Goal: Transaction & Acquisition: Purchase product/service

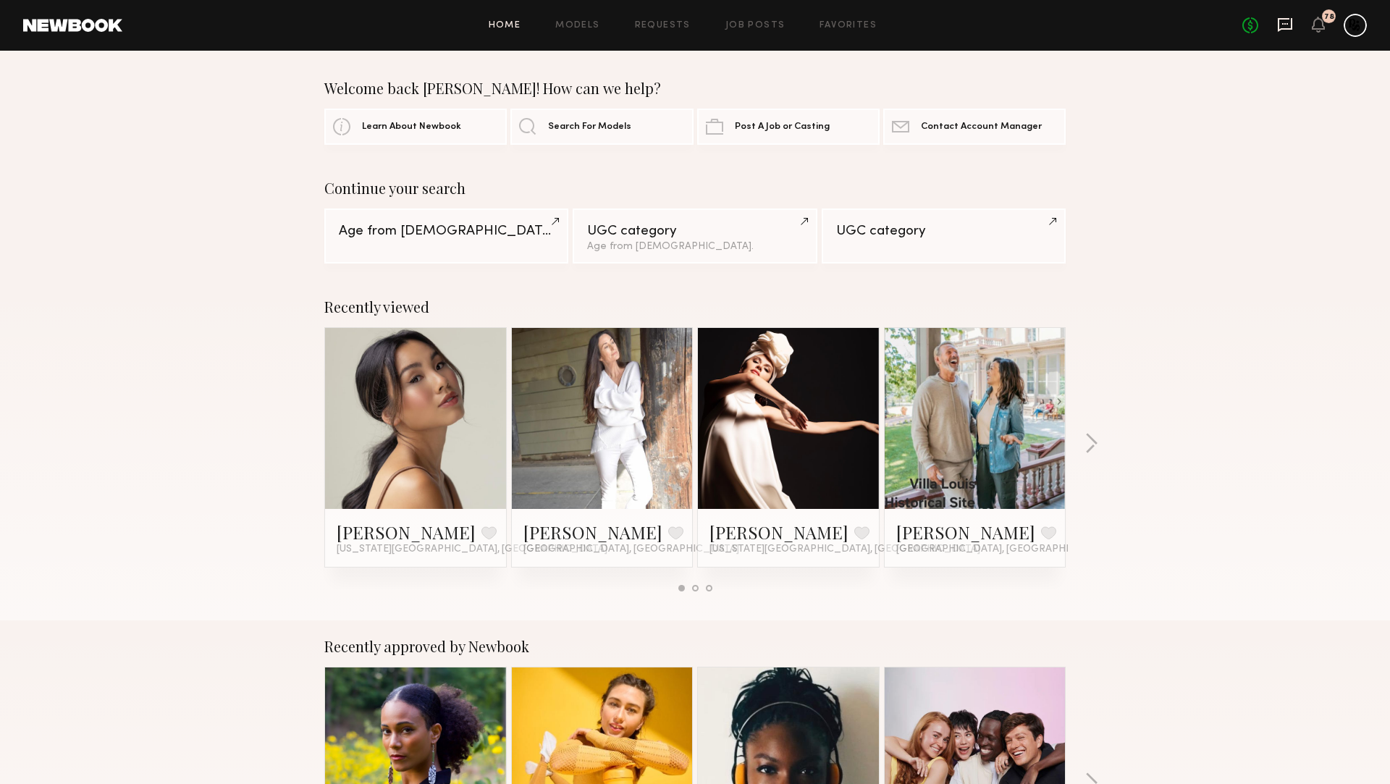
click at [1285, 21] on icon at bounding box center [1285, 25] width 16 height 16
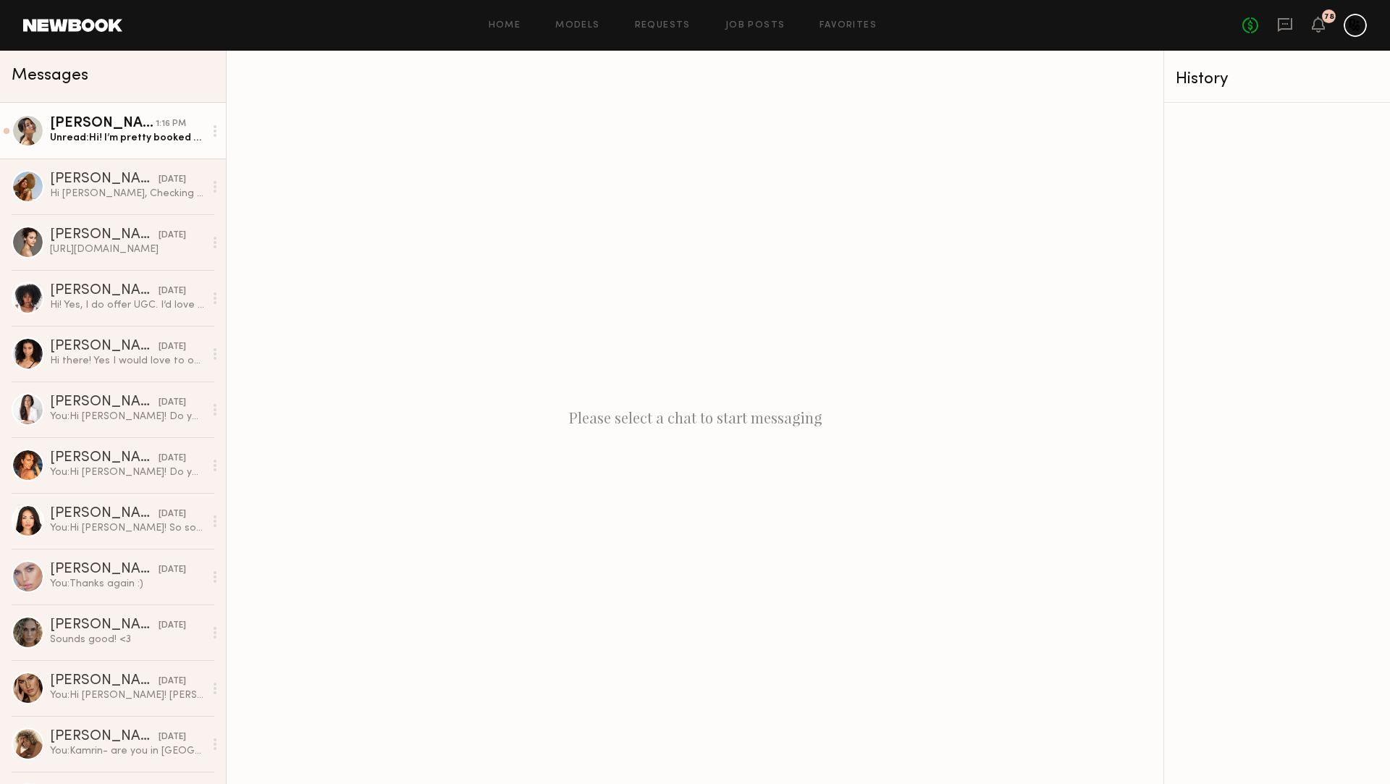
click at [174, 127] on div "1:16 PM" at bounding box center [171, 124] width 30 height 14
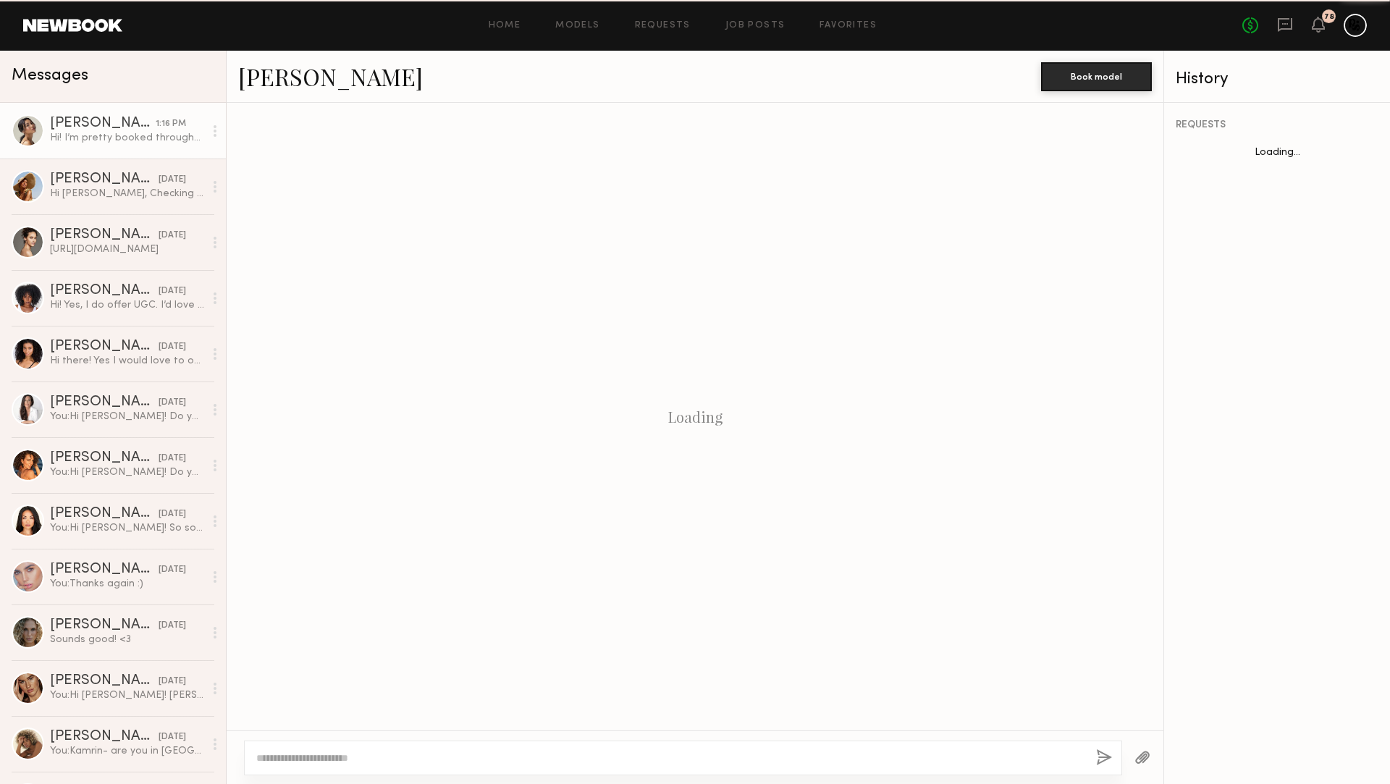
scroll to position [2902, 0]
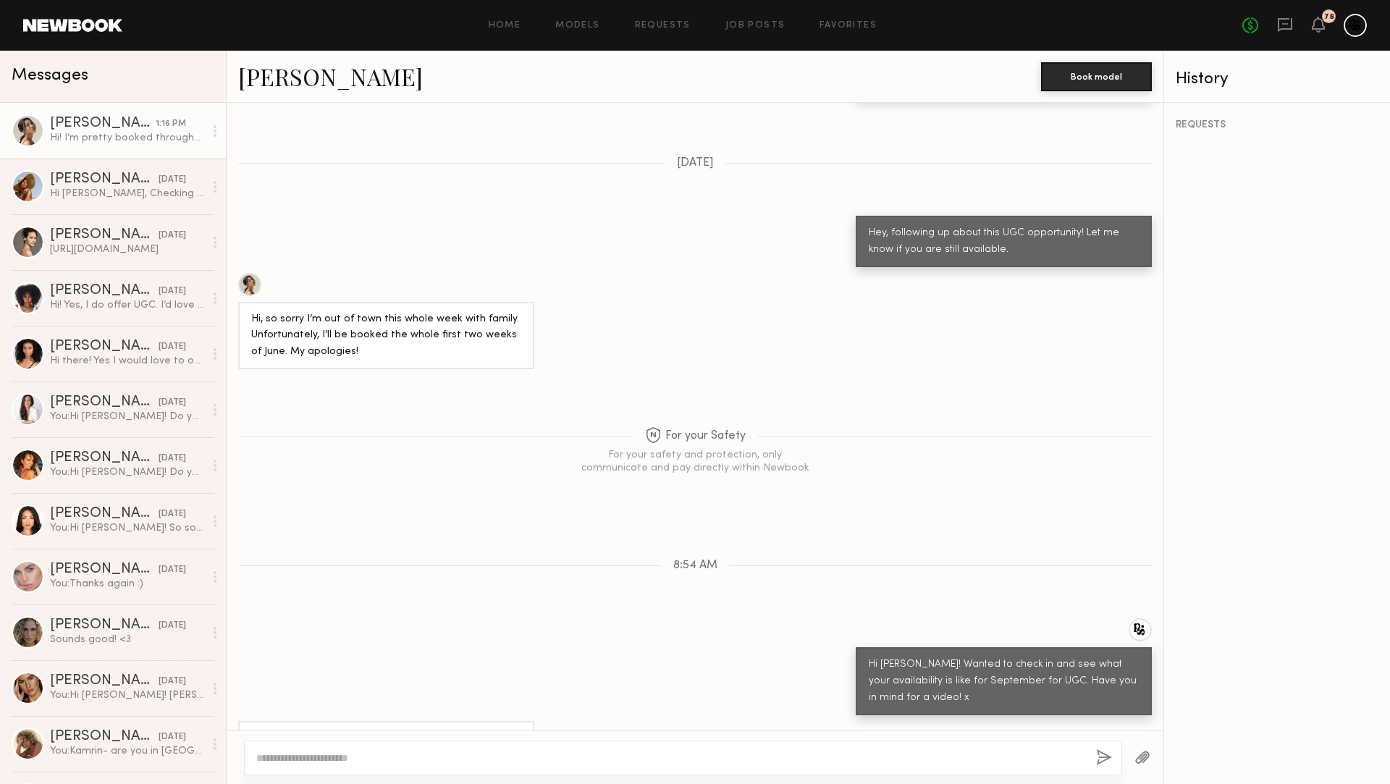
click at [405, 756] on textarea at bounding box center [670, 758] width 828 height 14
click at [584, 14] on div "Home Models Requests Job Posts Favorites Sign Out No fees up to $5,000 78" at bounding box center [744, 25] width 1245 height 23
click at [583, 31] on div "Home Models Requests Job Posts Favorites Sign Out No fees up to $5,000 78" at bounding box center [744, 25] width 1245 height 23
click at [582, 22] on link "Models" at bounding box center [577, 25] width 44 height 9
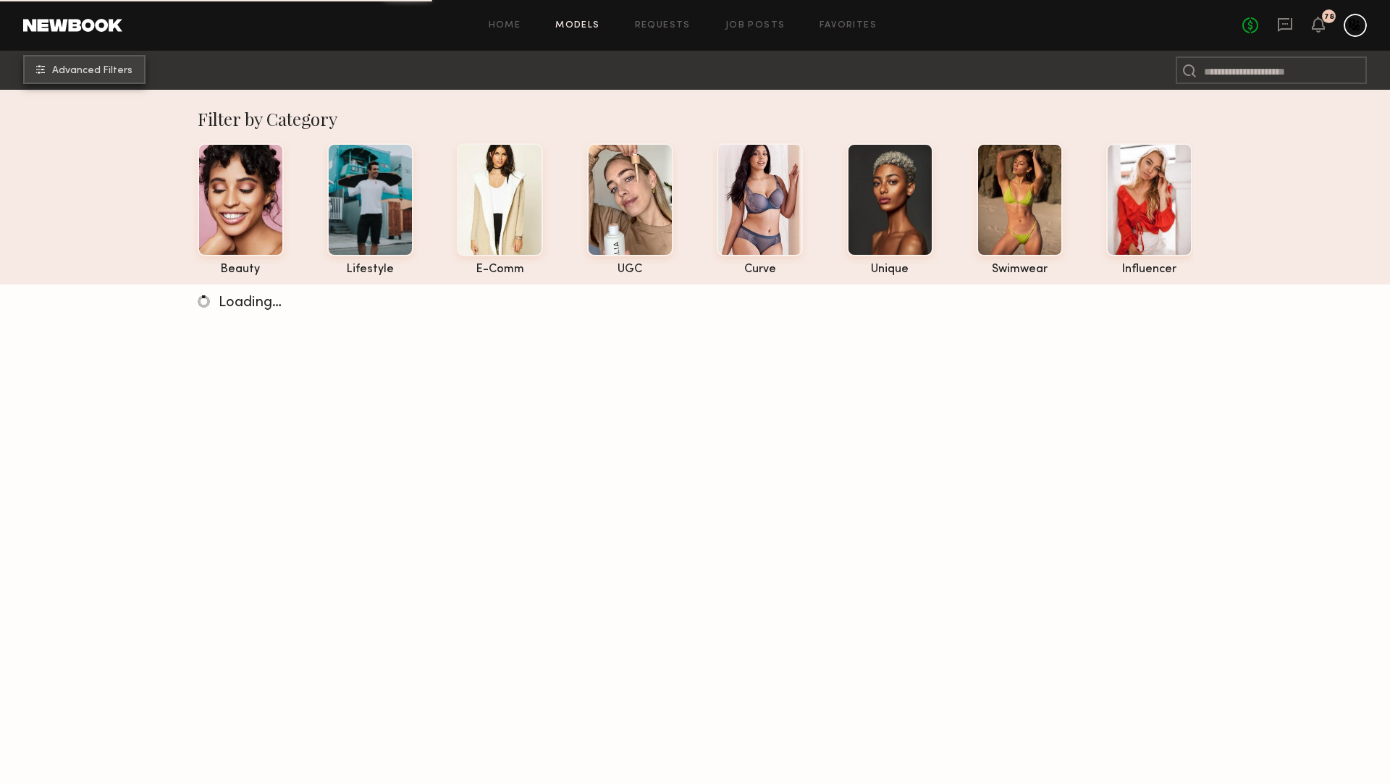
click at [96, 75] on span "Advanced Filters" at bounding box center [92, 71] width 80 height 10
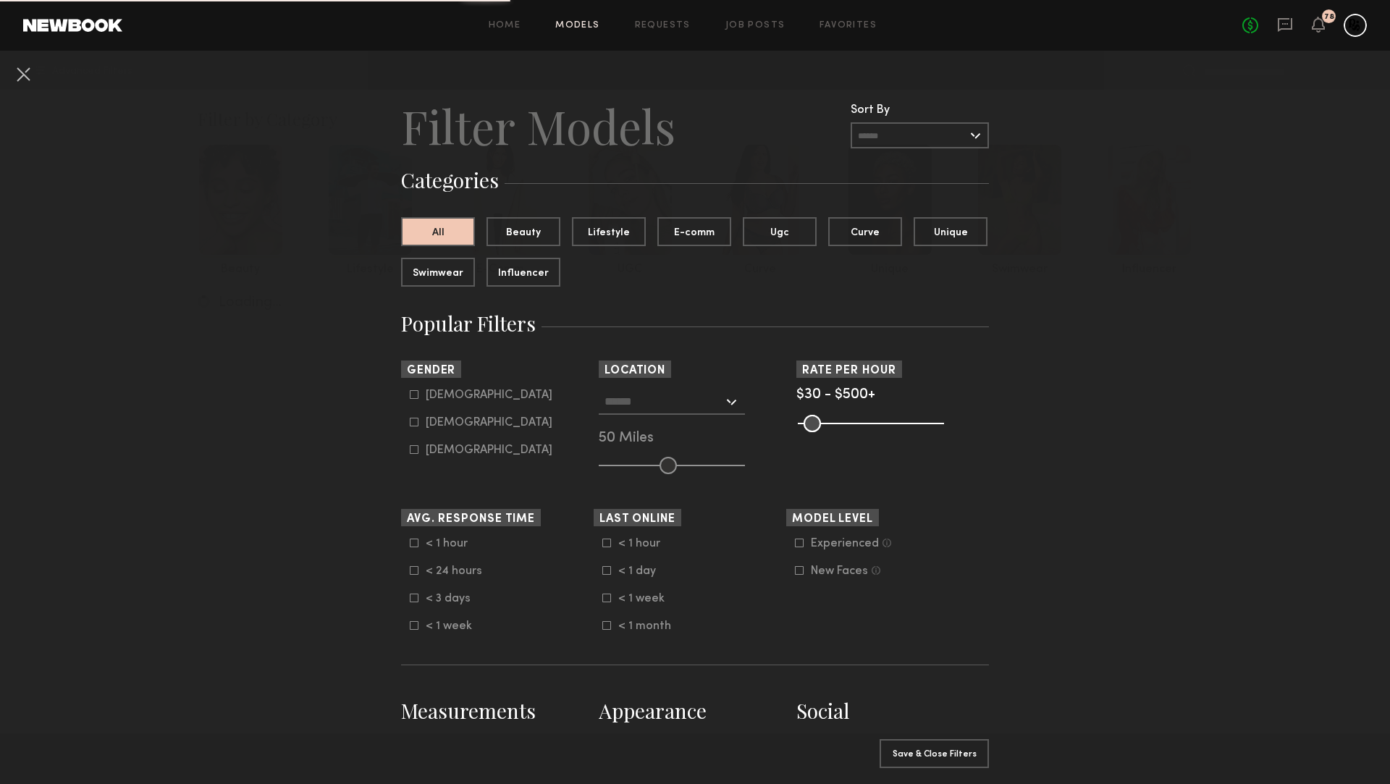
click at [678, 395] on input "text" at bounding box center [664, 401] width 119 height 25
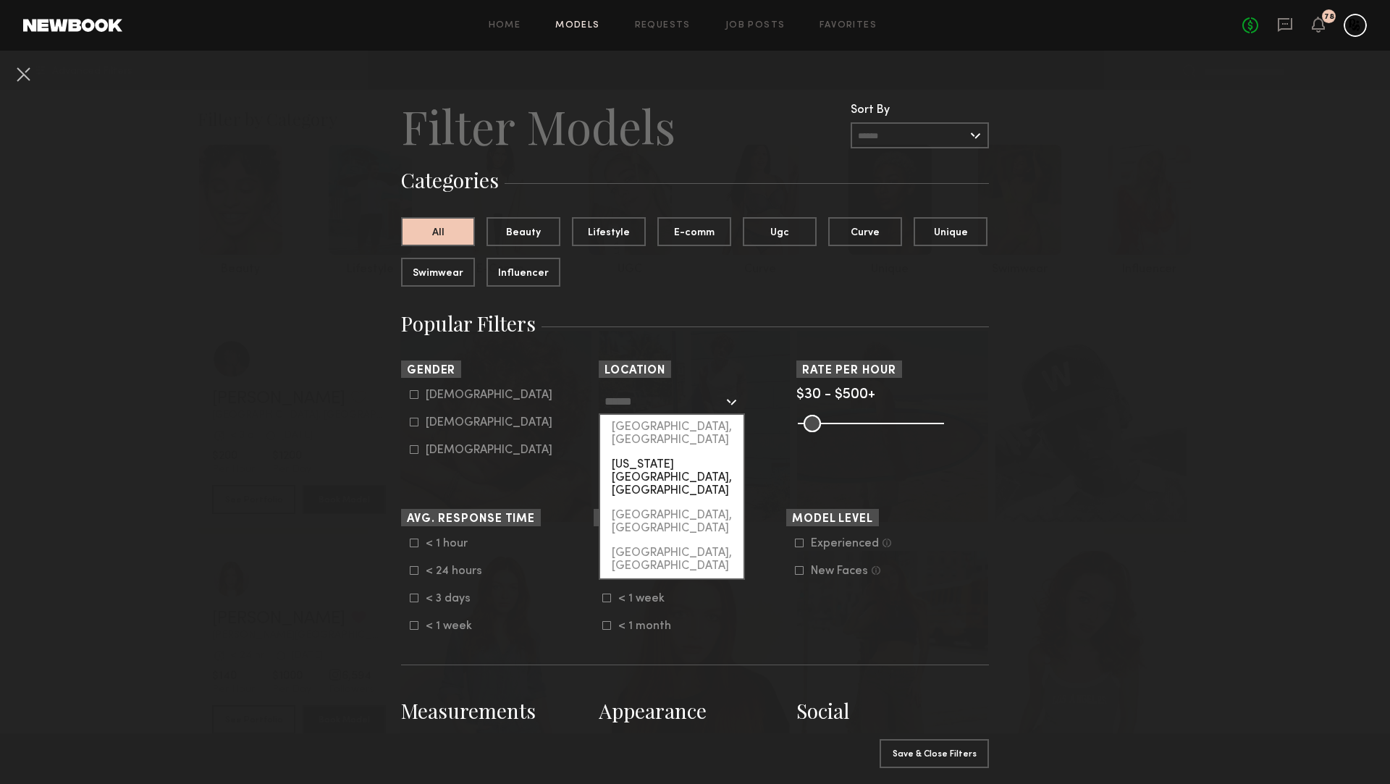
click at [665, 459] on div "New York City, NY" at bounding box center [671, 478] width 143 height 51
type input "**********"
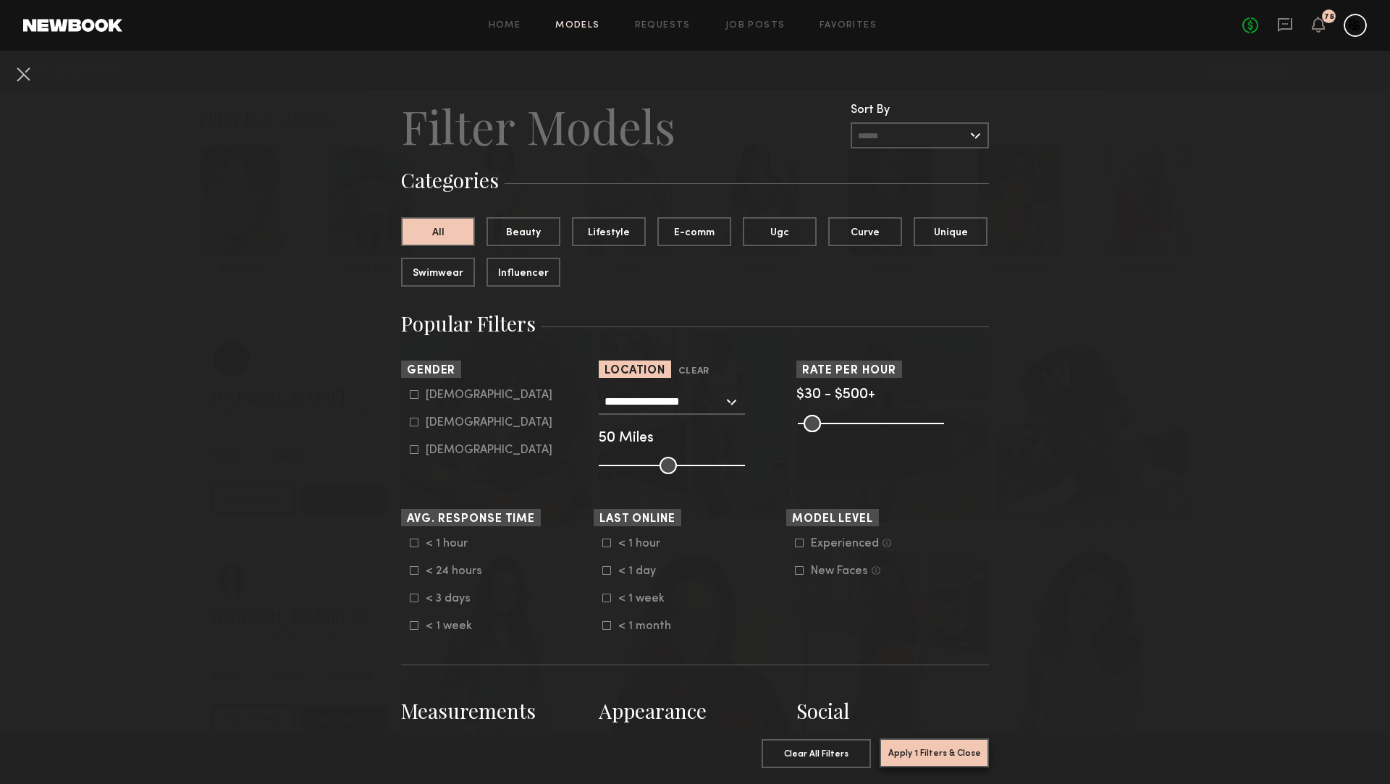
click at [959, 746] on button "Apply 1 Filters & Close" at bounding box center [934, 753] width 109 height 29
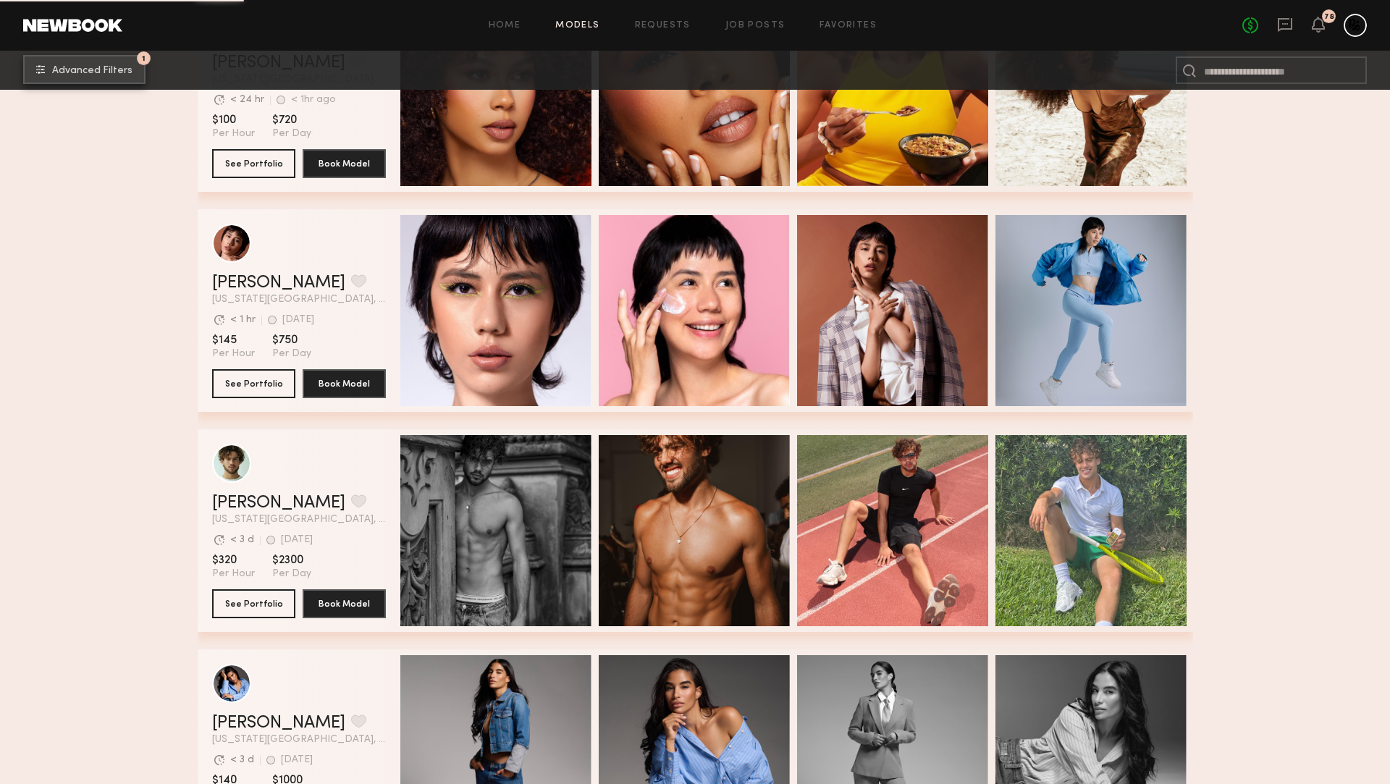
scroll to position [2009, 0]
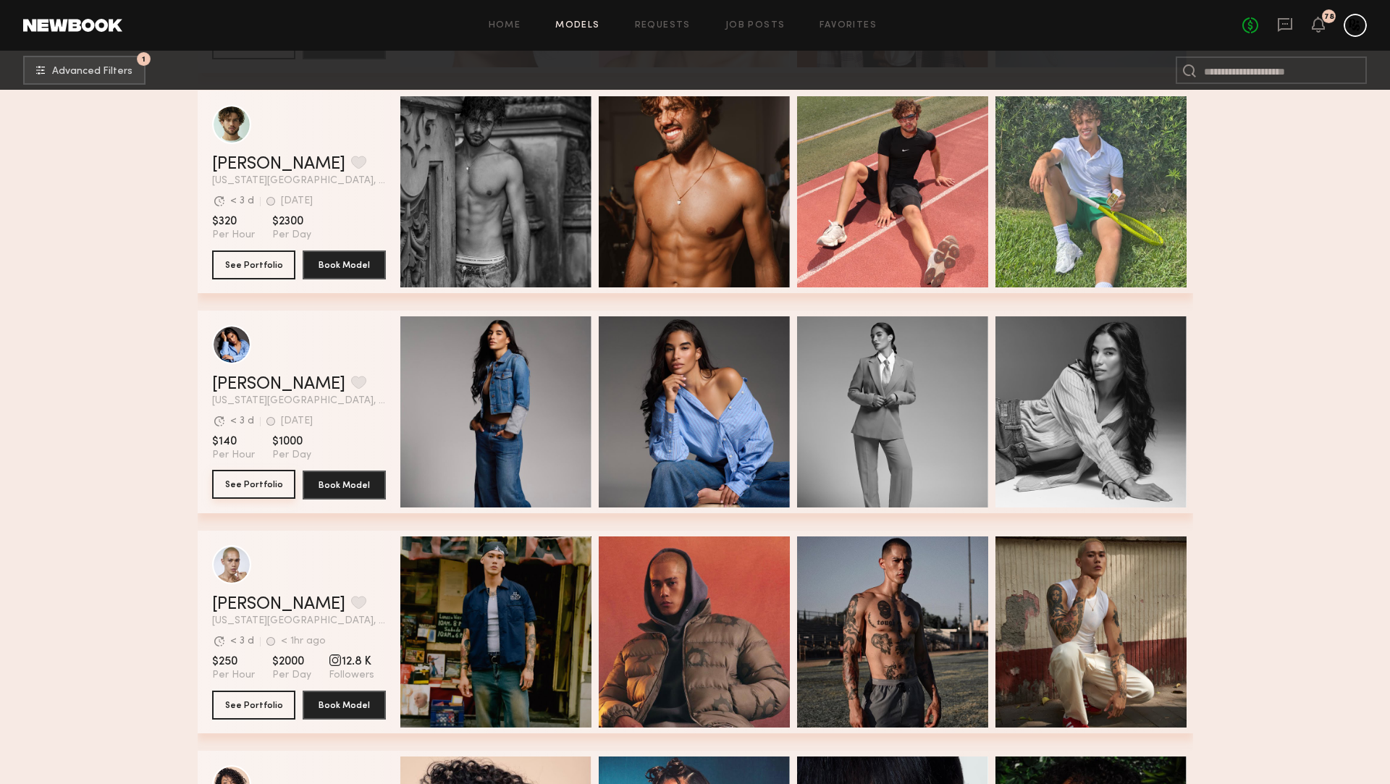
click at [259, 487] on button "See Portfolio" at bounding box center [253, 484] width 83 height 29
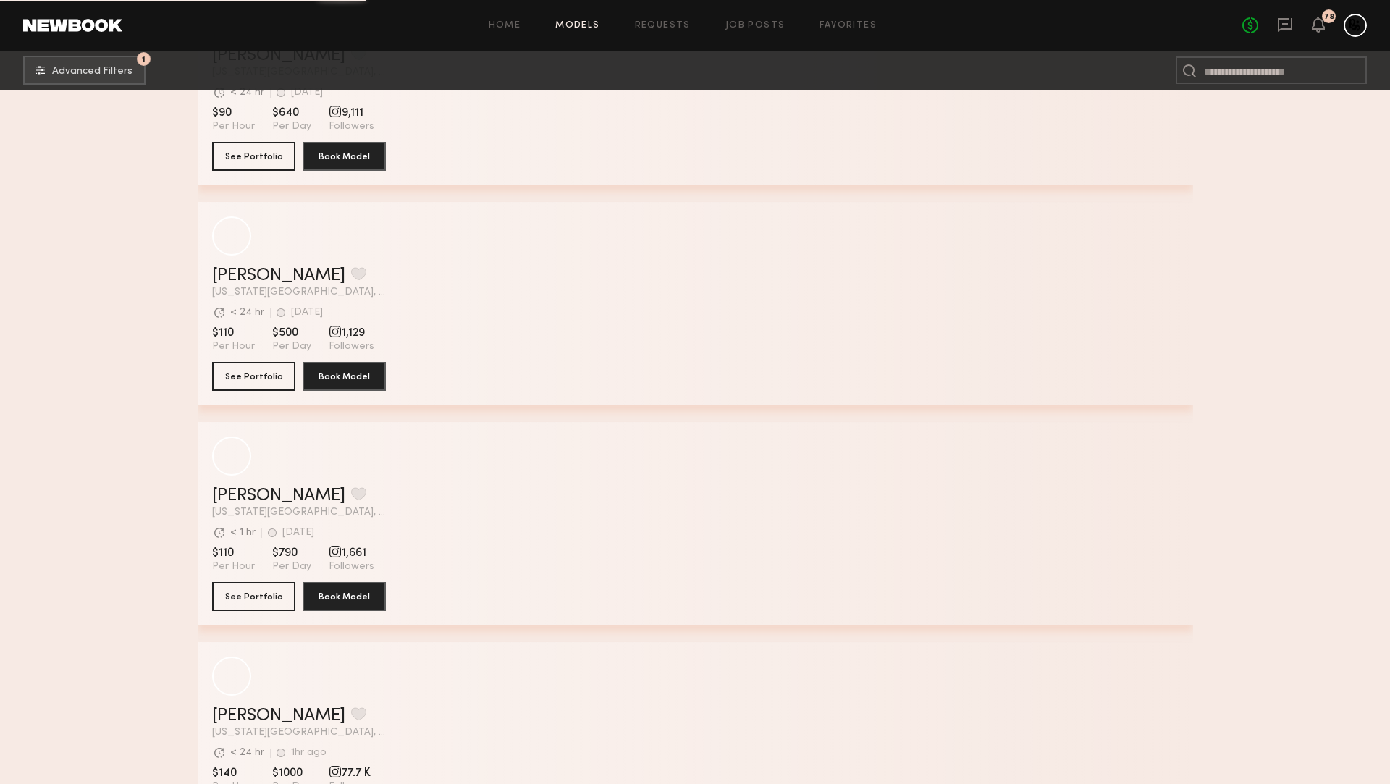
scroll to position [12797, 0]
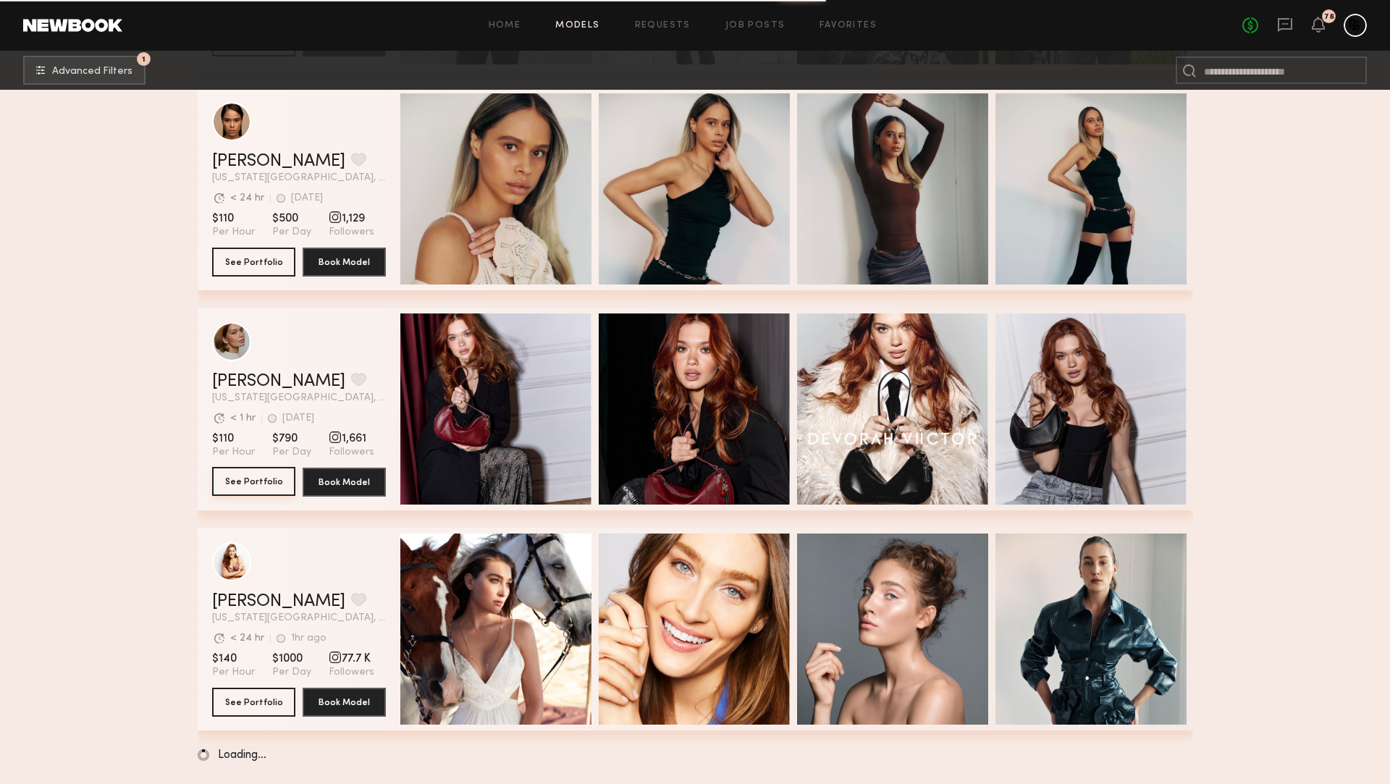
click at [245, 483] on button "See Portfolio" at bounding box center [253, 481] width 83 height 29
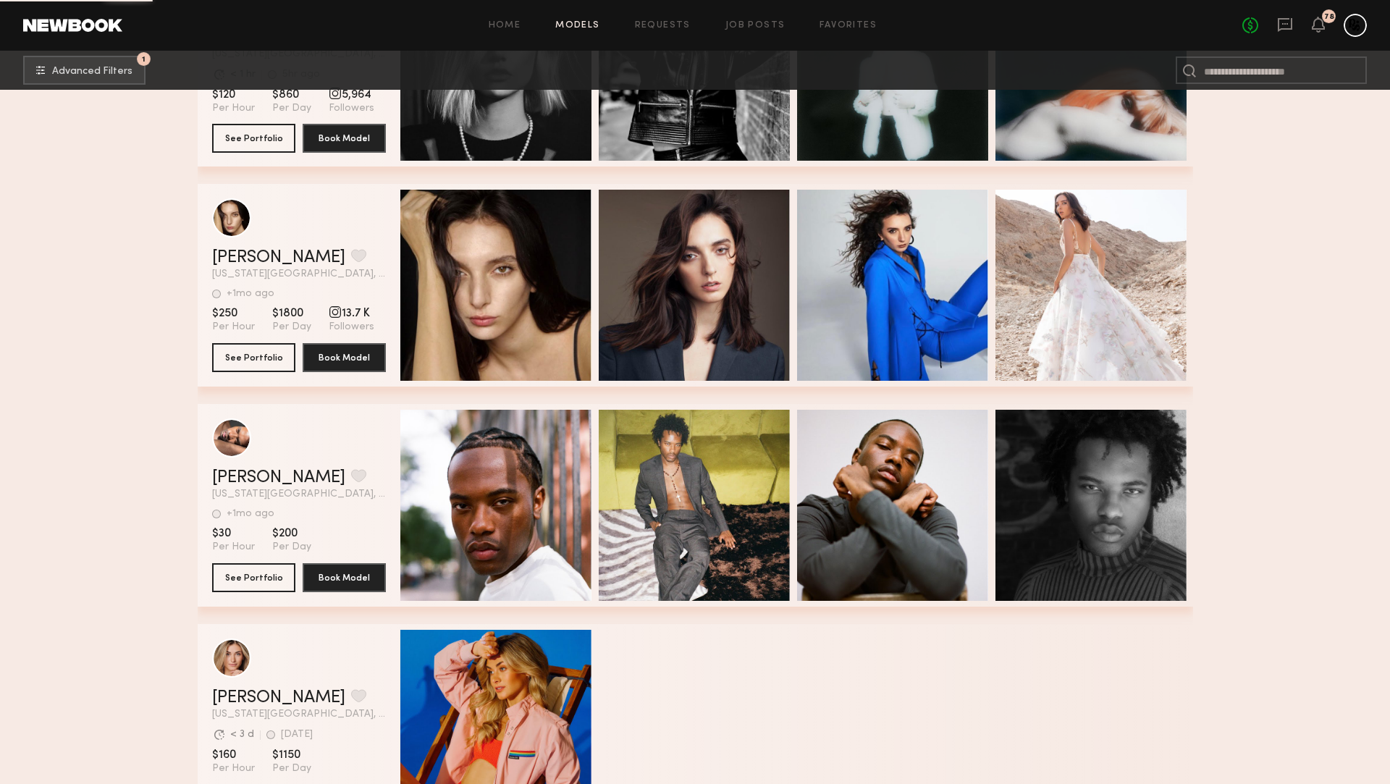
scroll to position [20182, 0]
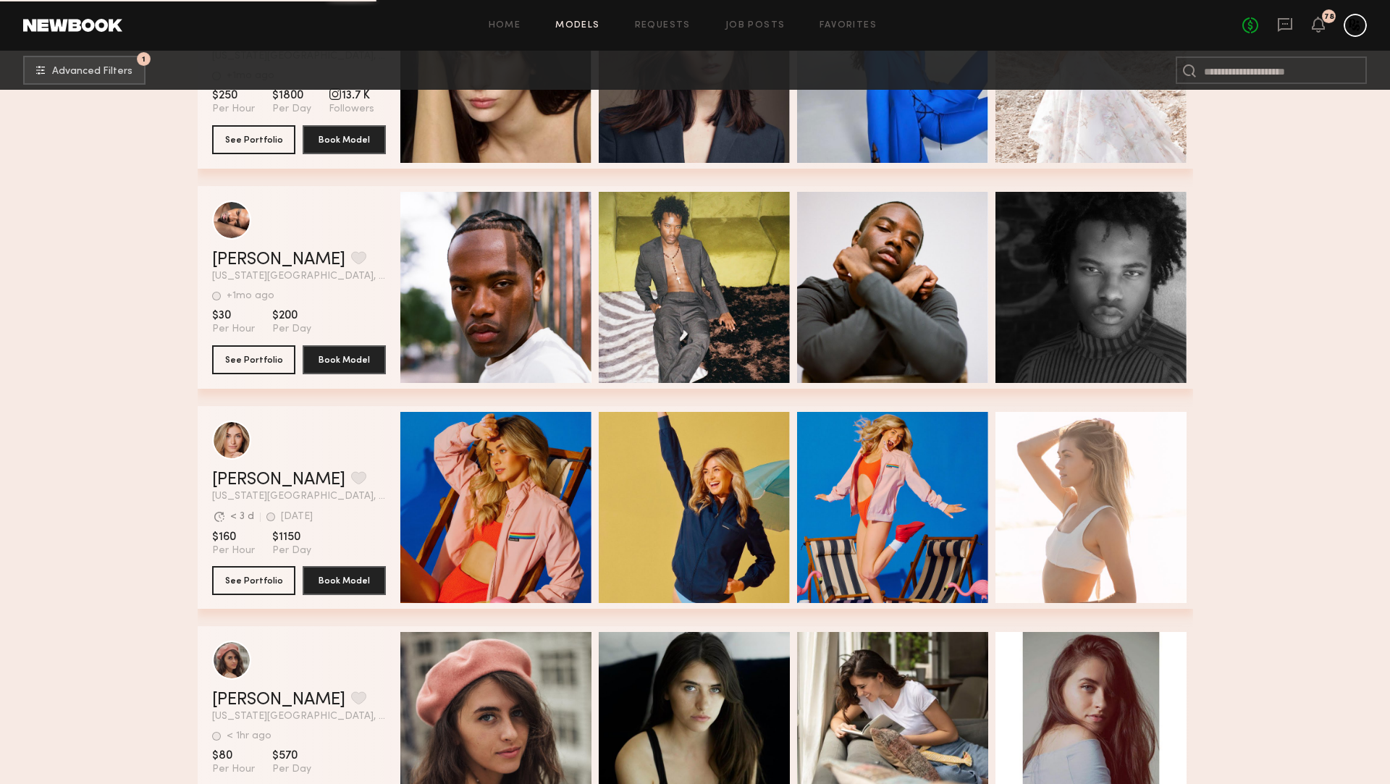
click at [571, 29] on link "Models" at bounding box center [577, 25] width 44 height 9
click at [507, 25] on link "Home" at bounding box center [505, 25] width 33 height 9
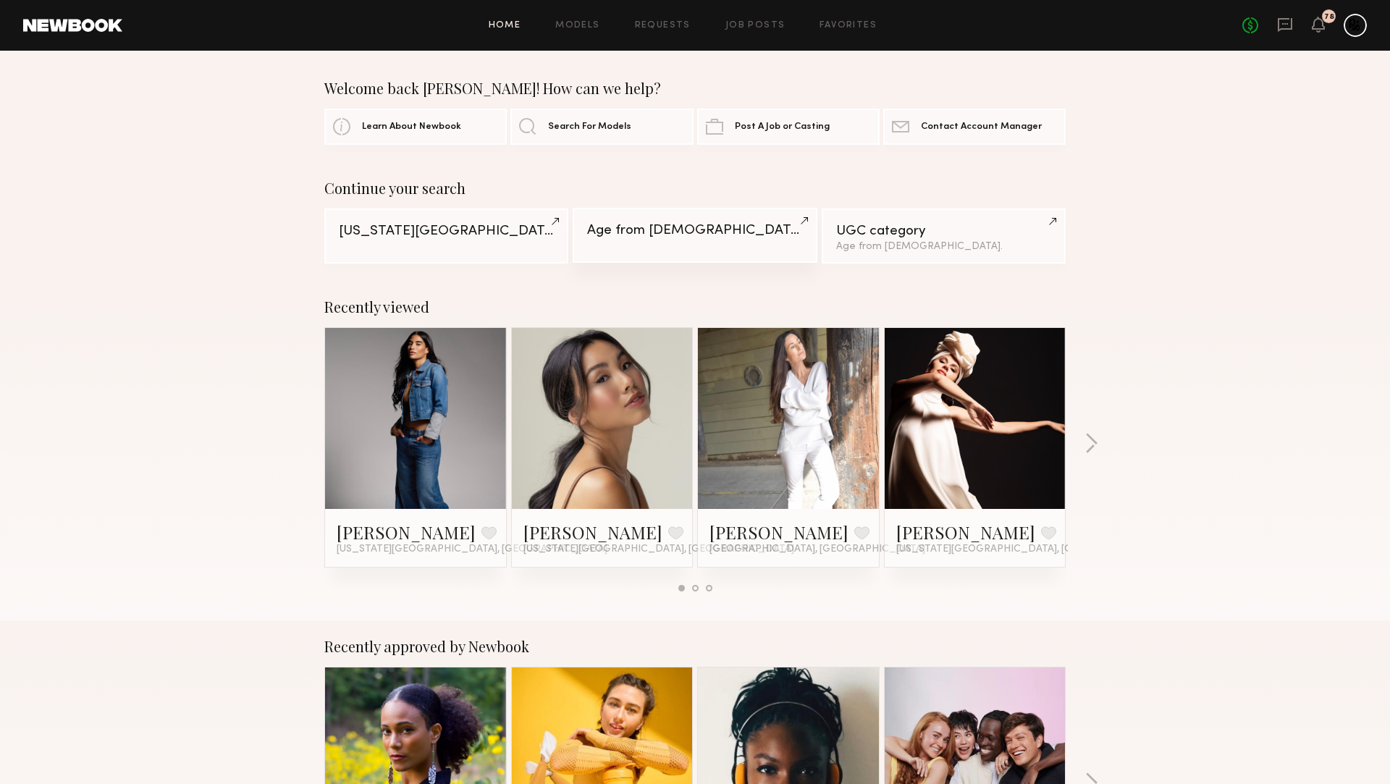
click at [687, 243] on link "Age from 40 y.o." at bounding box center [695, 235] width 244 height 55
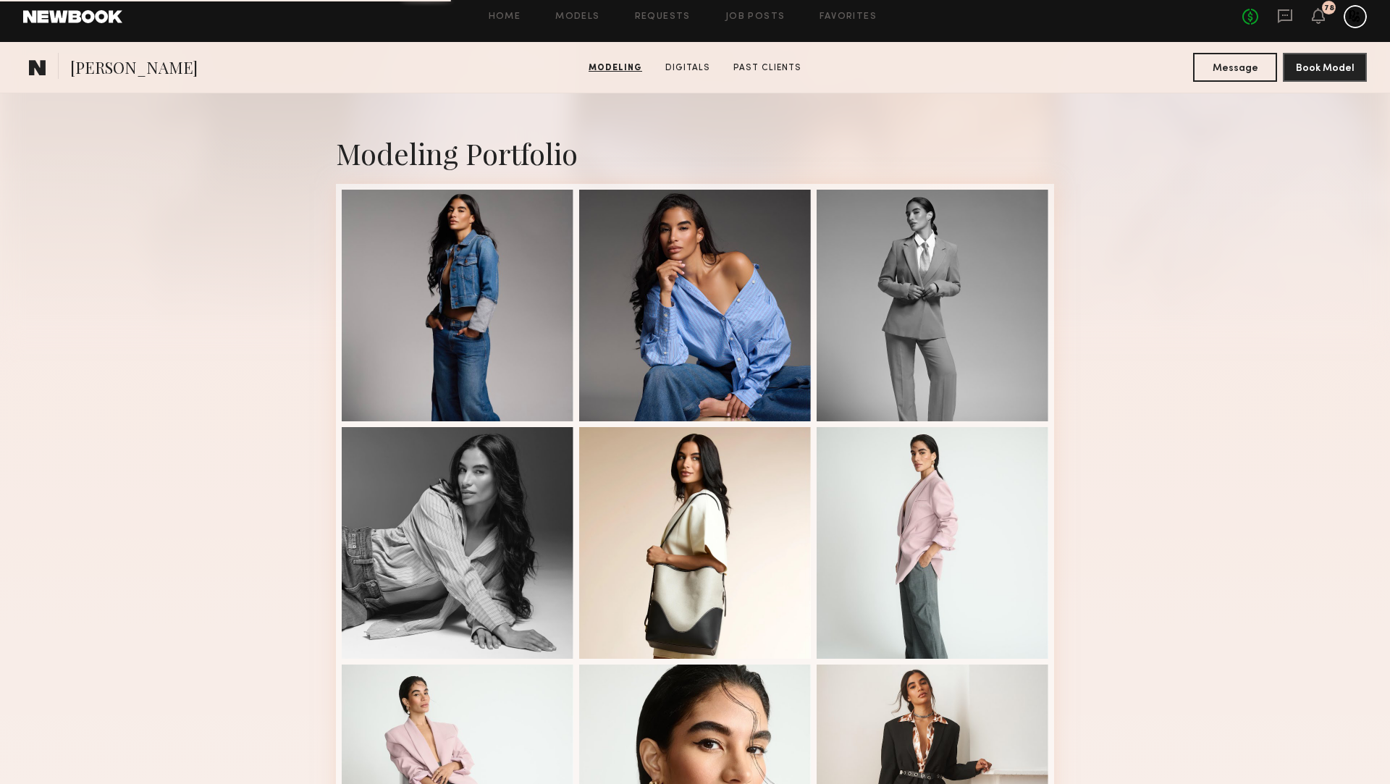
scroll to position [44, 0]
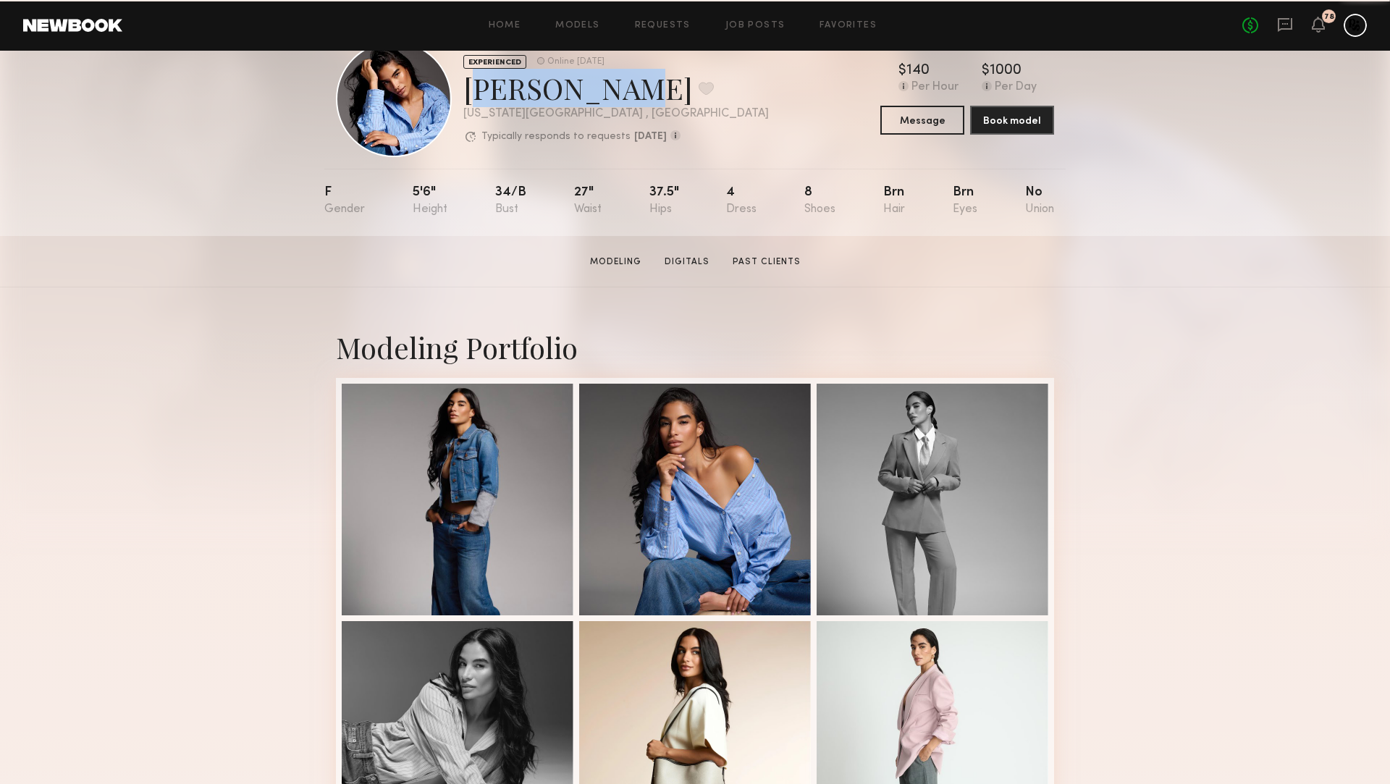
drag, startPoint x: 604, startPoint y: 97, endPoint x: 469, endPoint y: 96, distance: 134.7
click at [469, 96] on div "Leonela M. Favorite" at bounding box center [616, 88] width 306 height 38
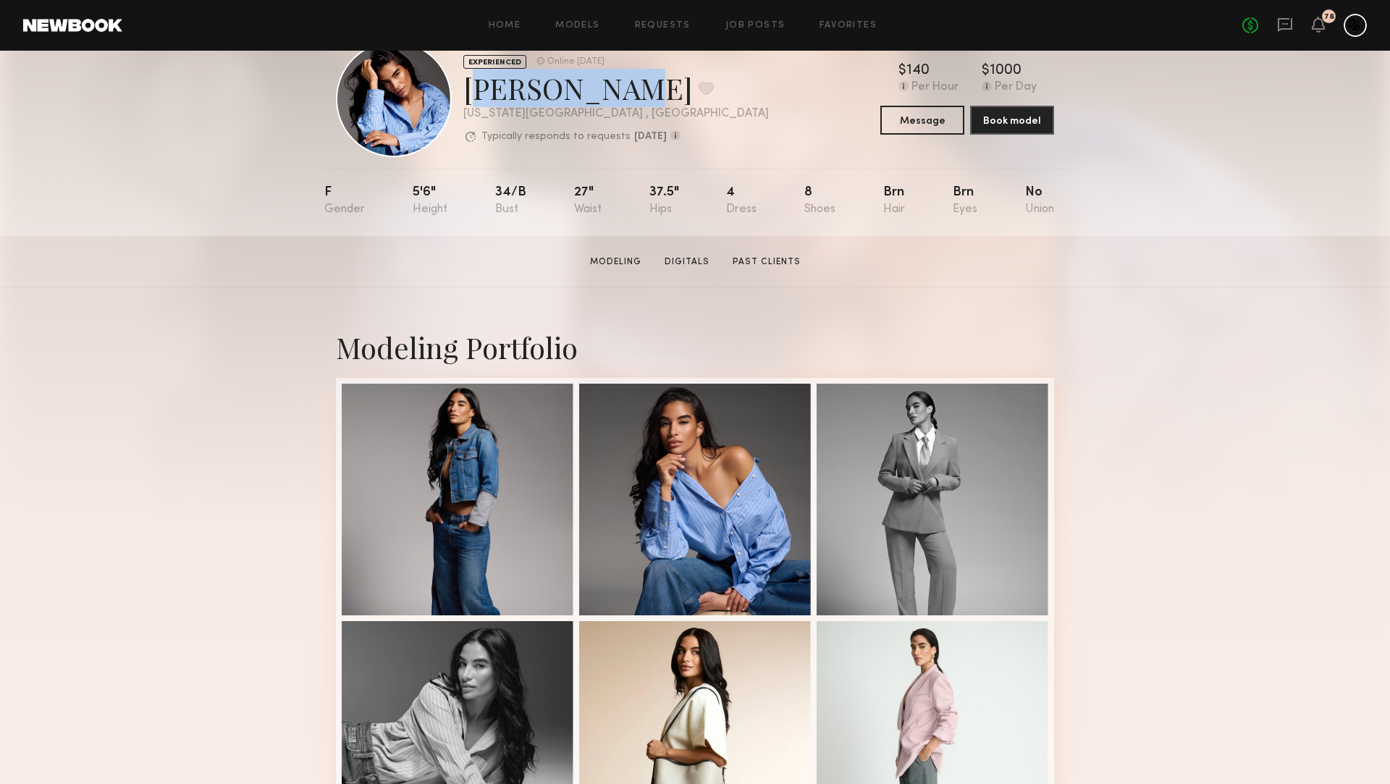
copy div "Leonela M."
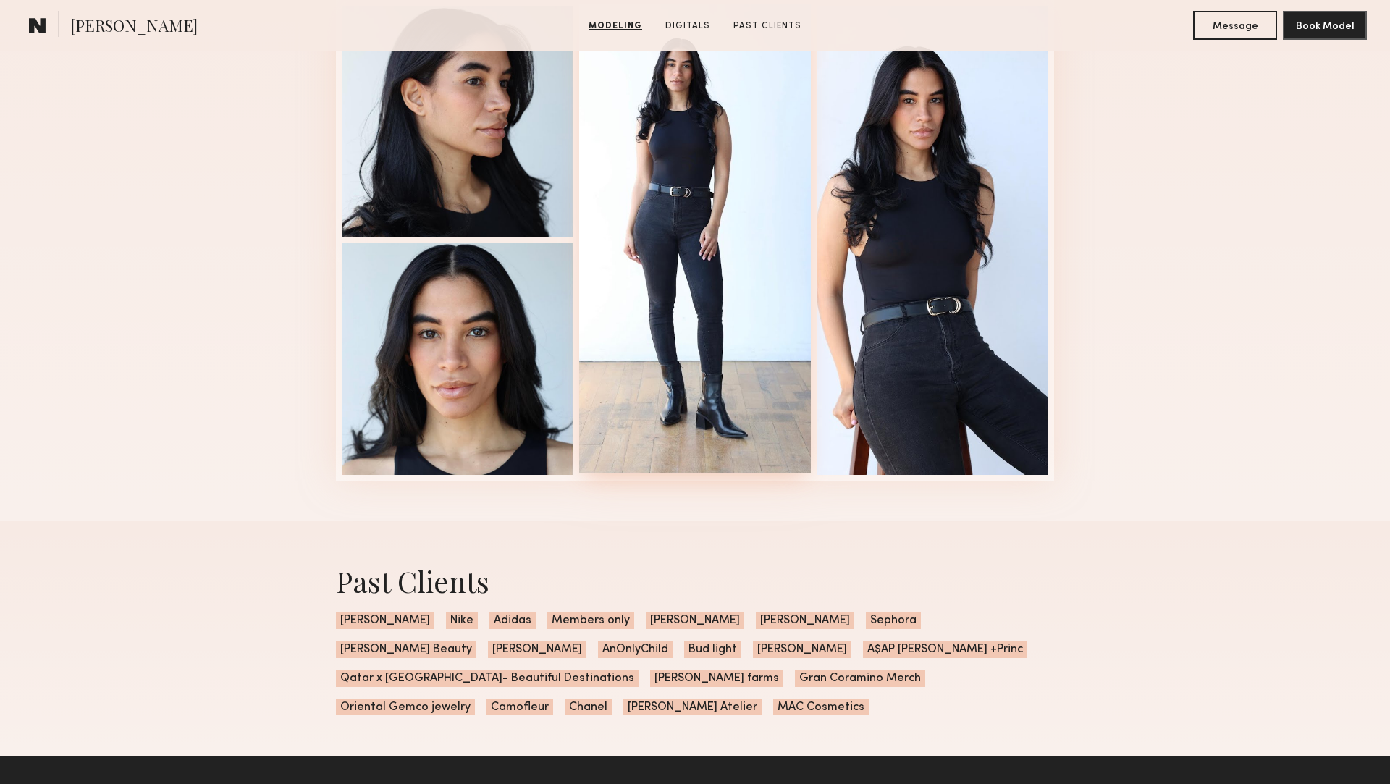
scroll to position [2077, 0]
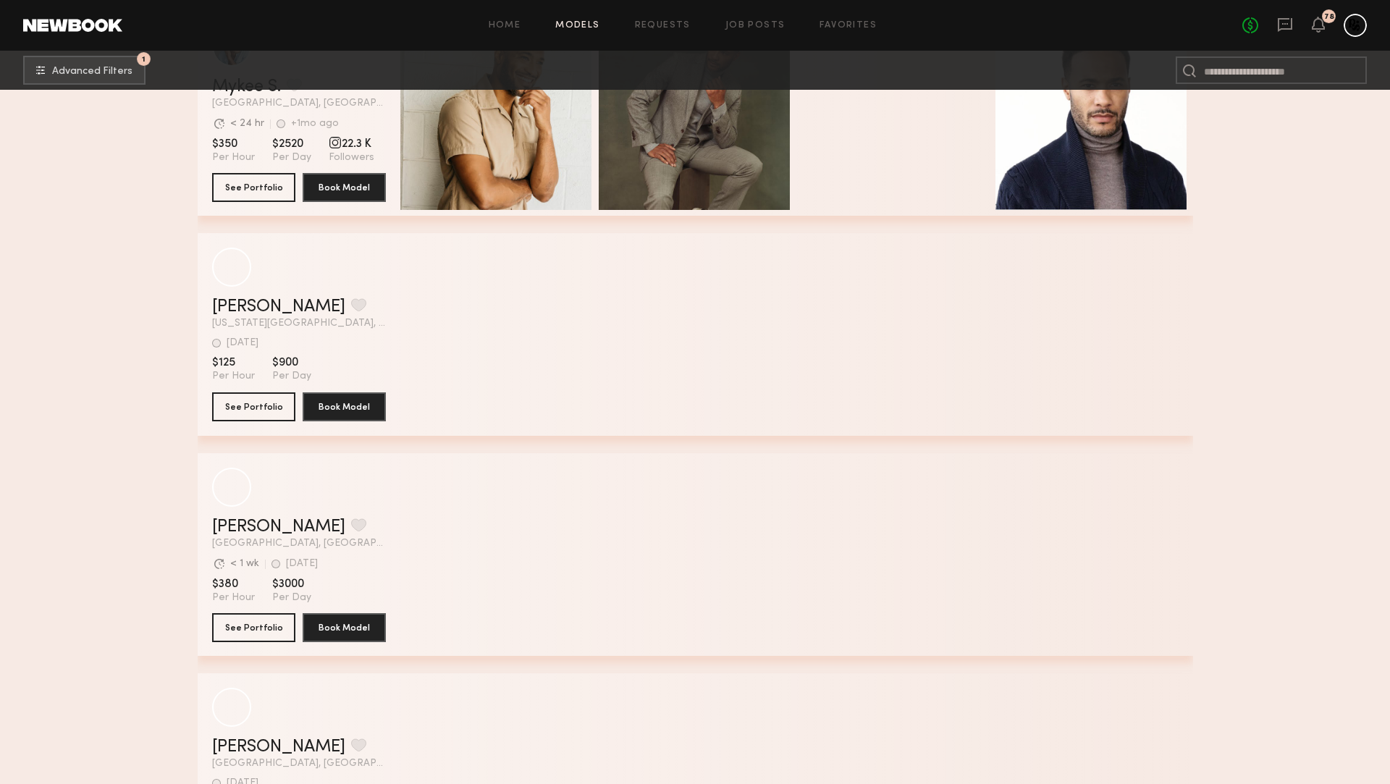
scroll to position [9605, 0]
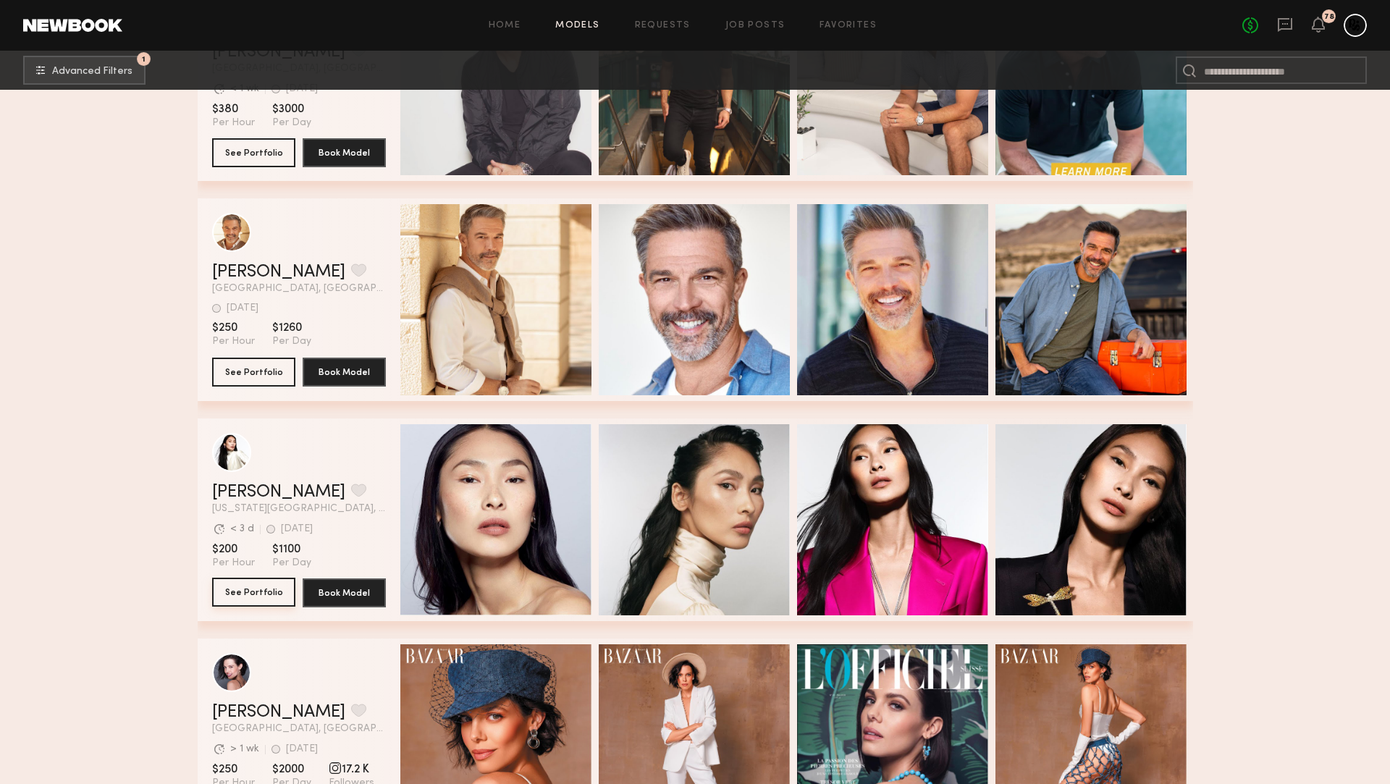
click at [245, 597] on button "See Portfolio" at bounding box center [253, 592] width 83 height 29
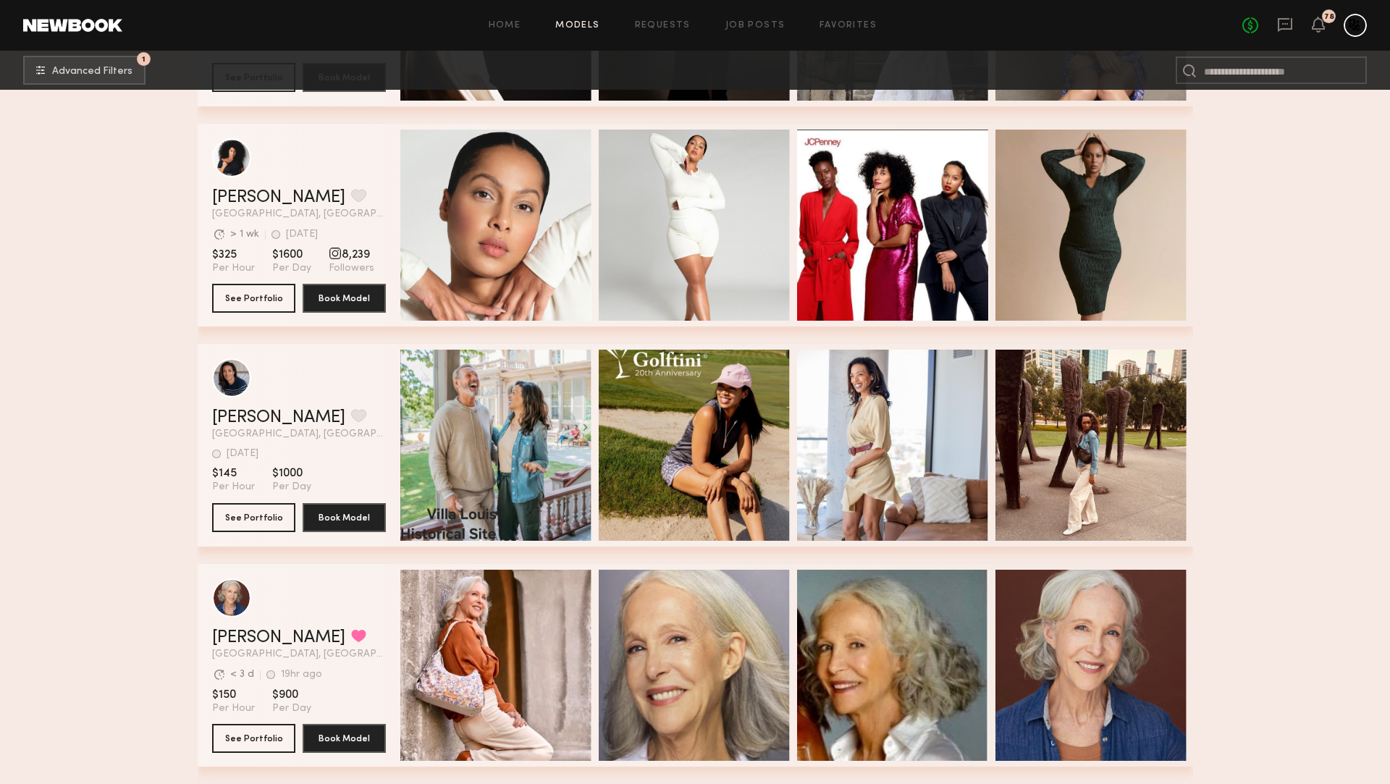
scroll to position [23606, 0]
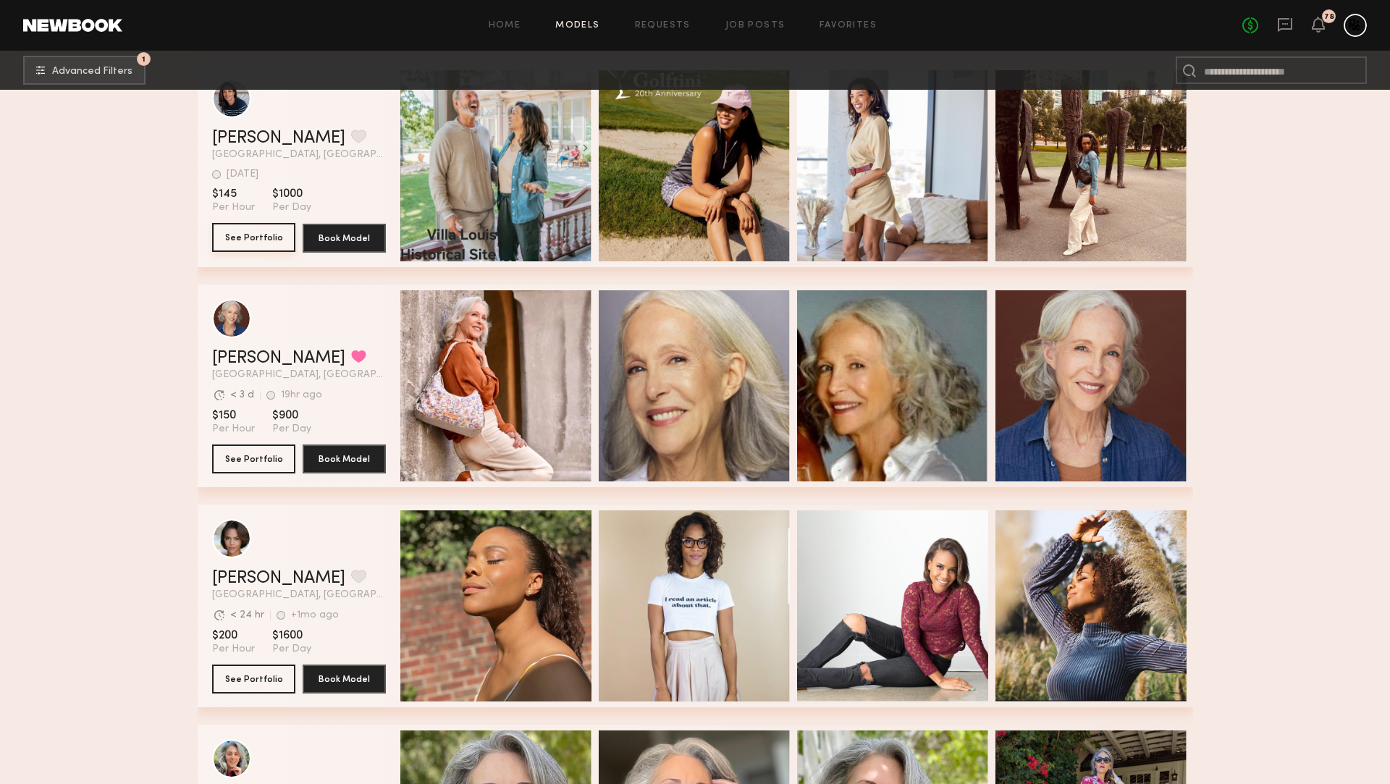
click at [255, 248] on button "See Portfolio" at bounding box center [253, 237] width 83 height 29
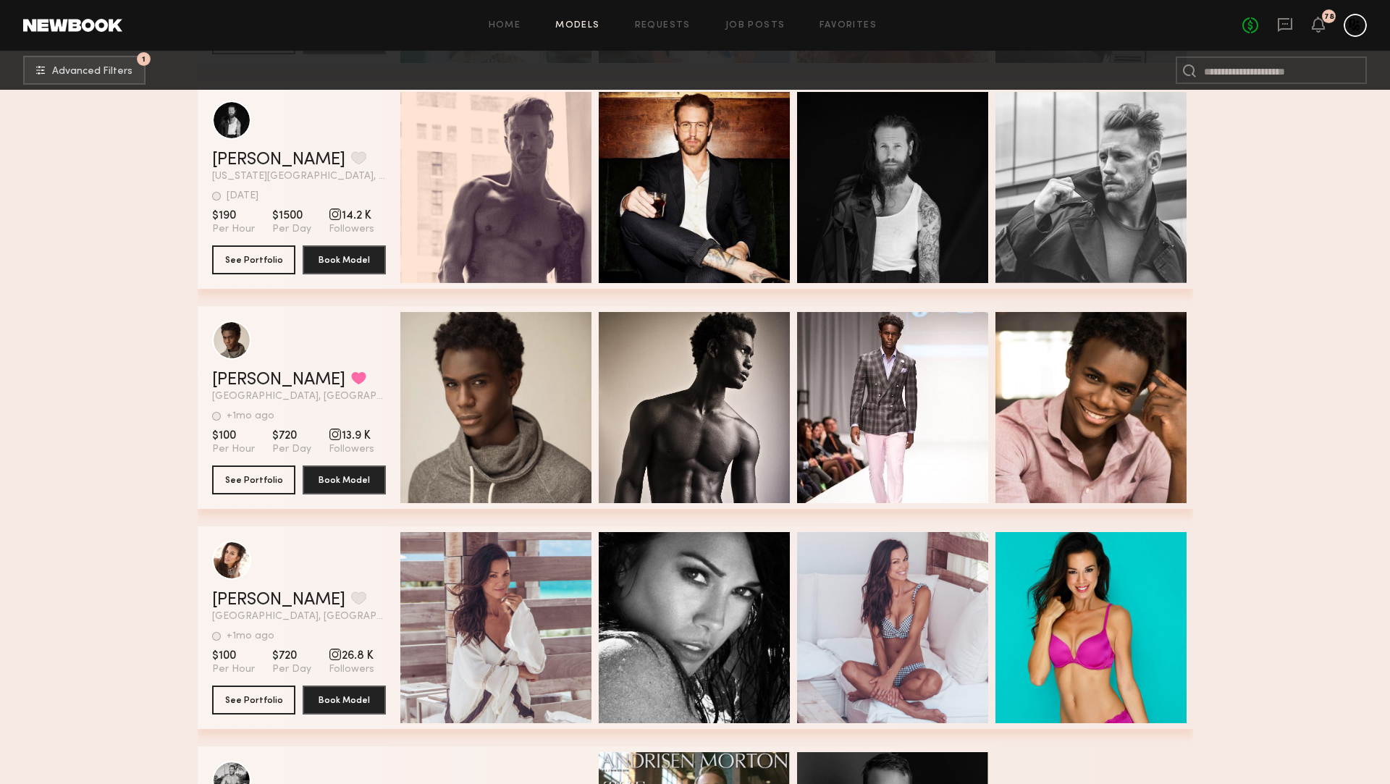
scroll to position [26327, 0]
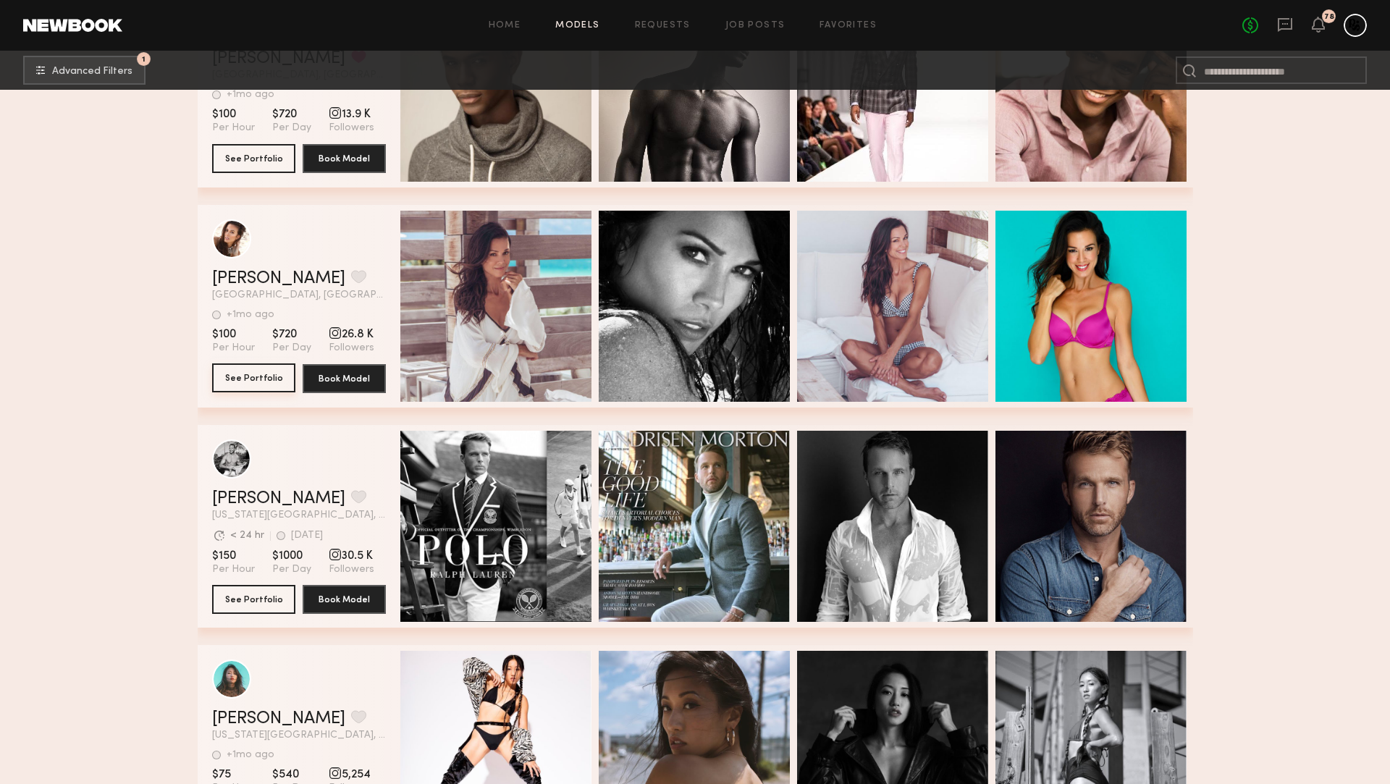
click at [251, 375] on button "See Portfolio" at bounding box center [253, 377] width 83 height 29
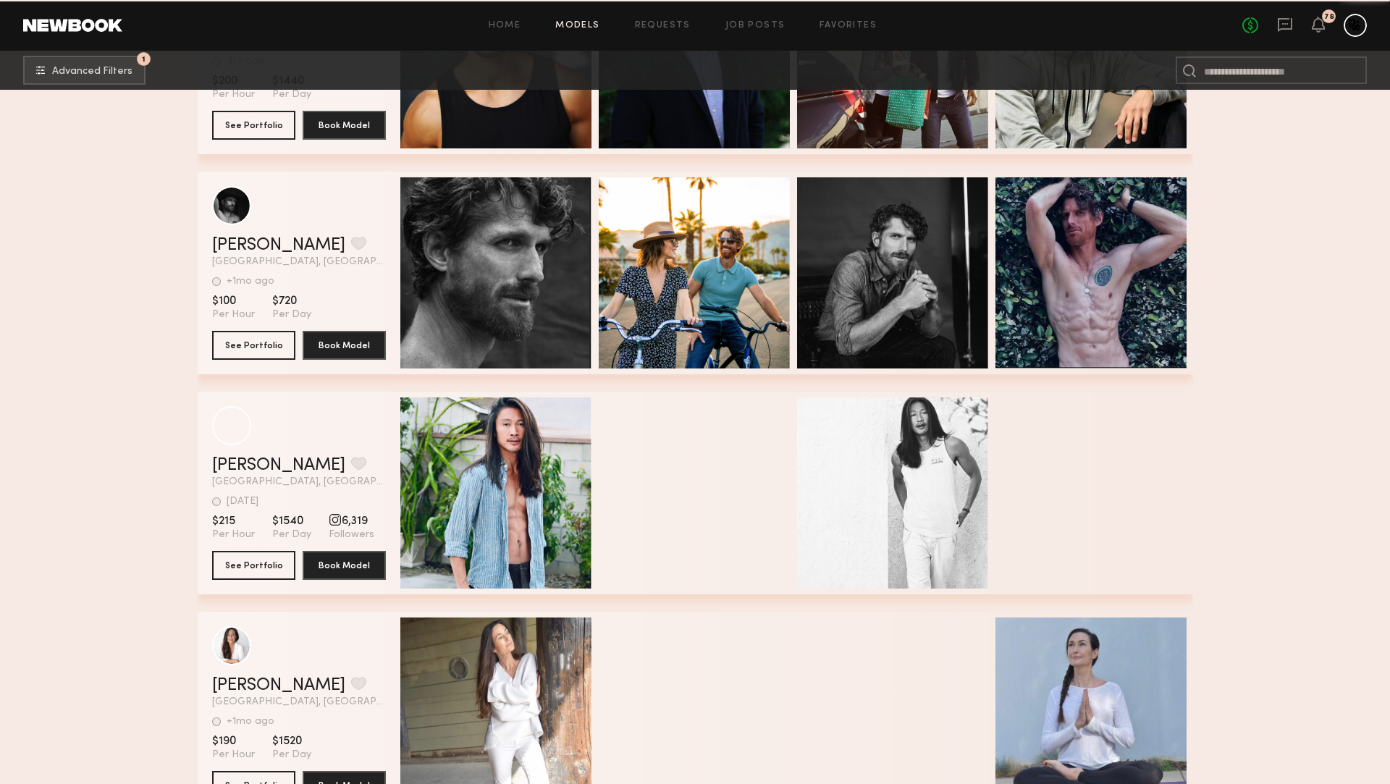
scroll to position [31208, 0]
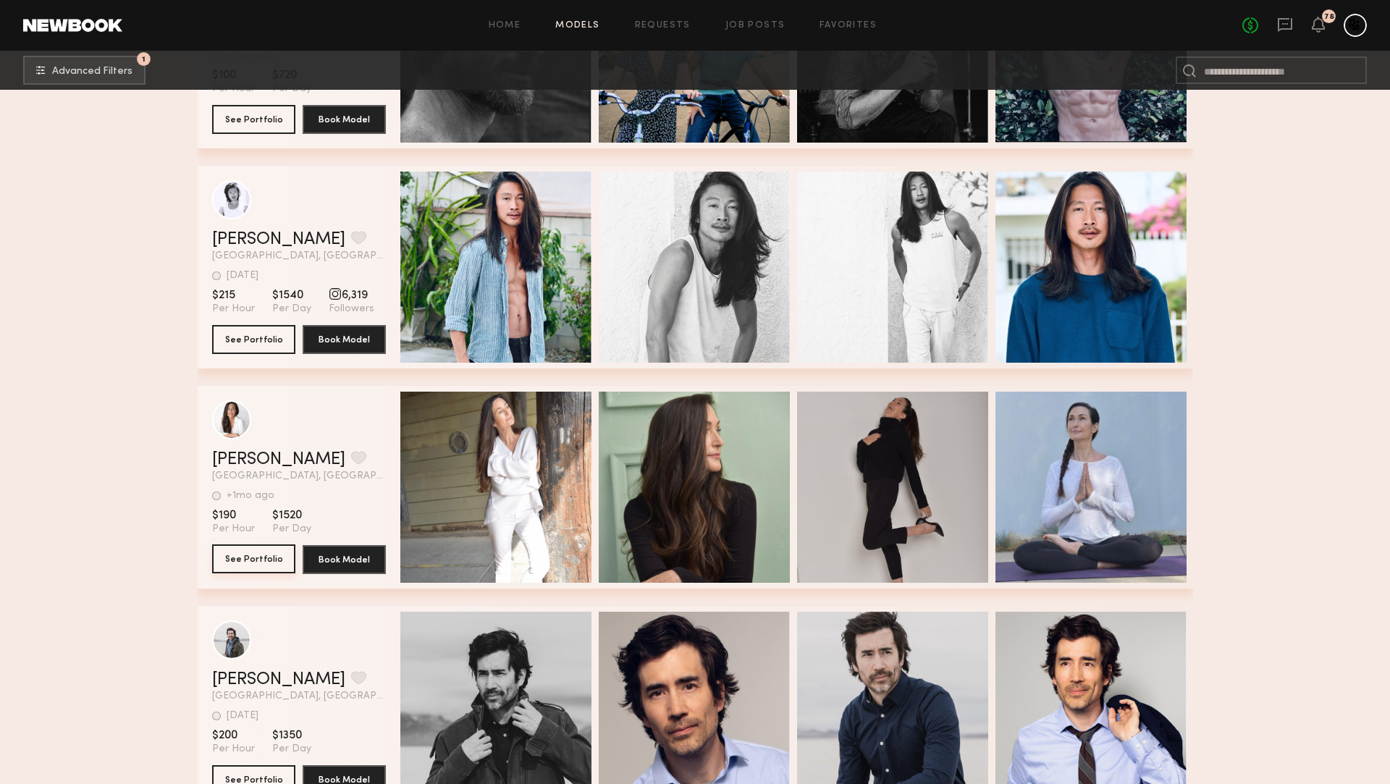
click at [254, 555] on button "See Portfolio" at bounding box center [253, 558] width 83 height 29
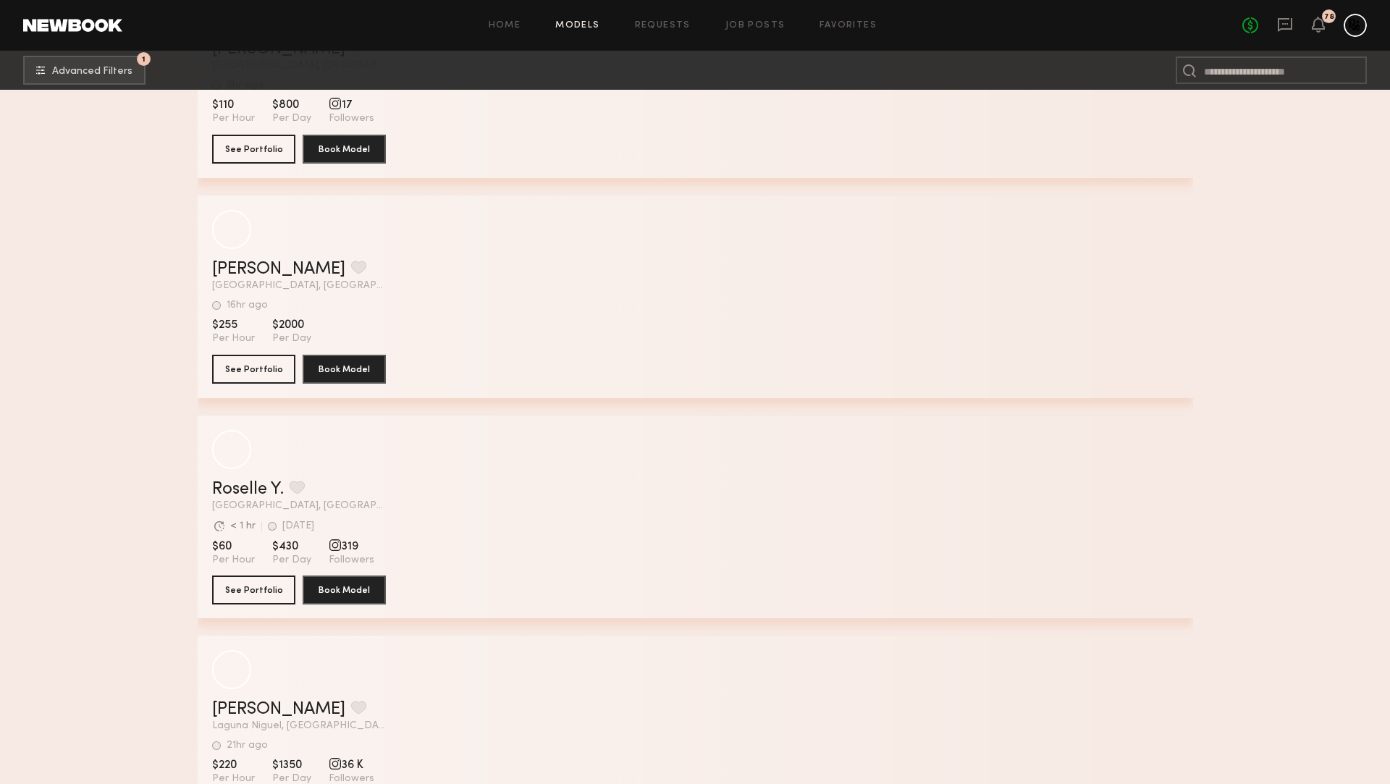
scroll to position [34495, 0]
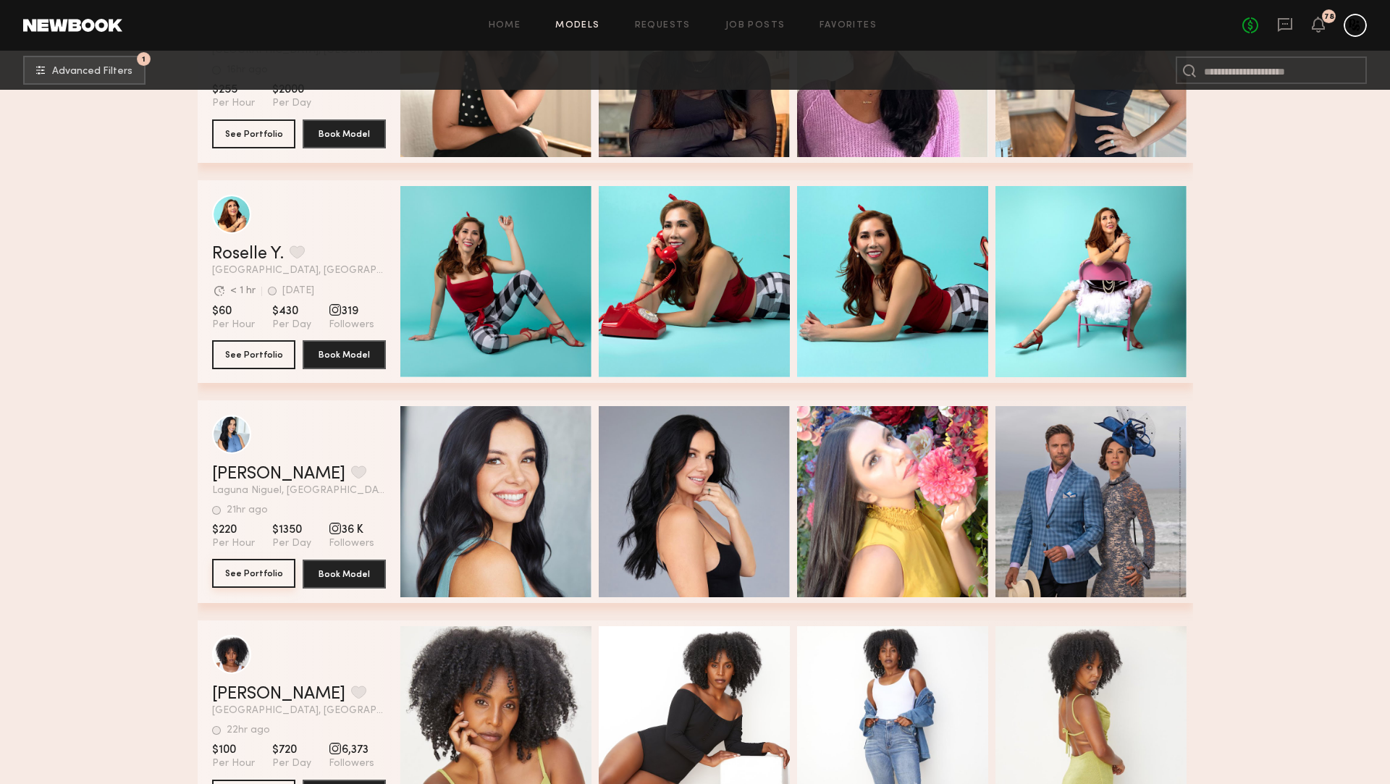
click at [259, 584] on button "See Portfolio" at bounding box center [253, 573] width 83 height 29
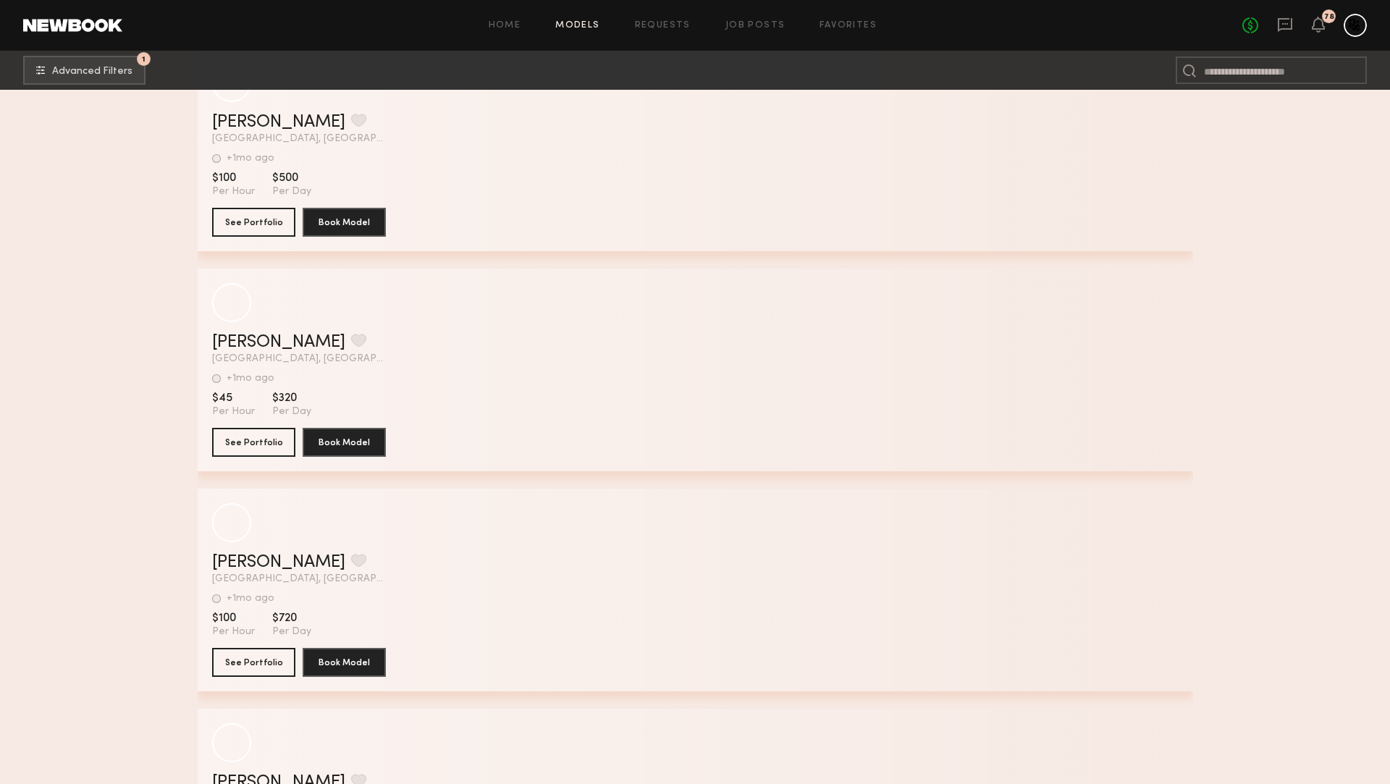
scroll to position [67751, 0]
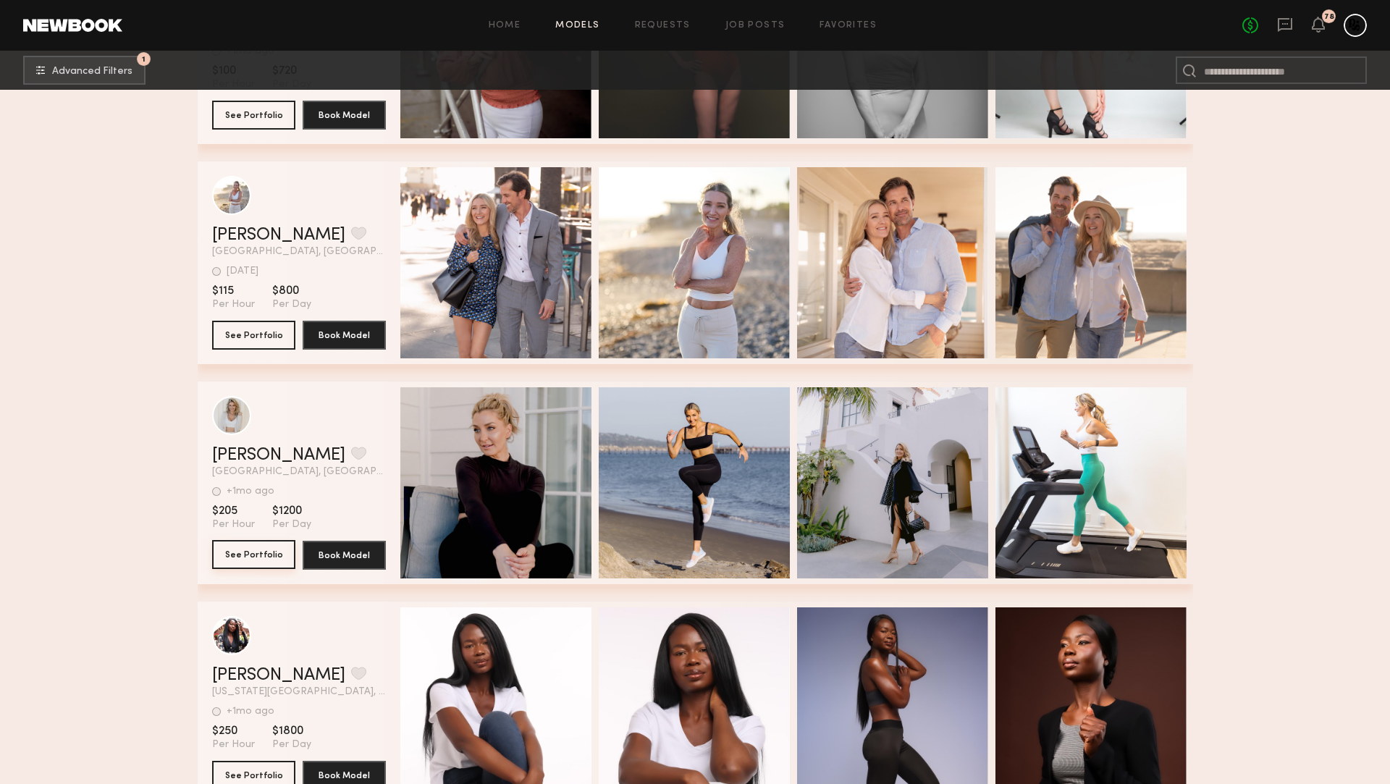
click at [249, 564] on button "See Portfolio" at bounding box center [253, 554] width 83 height 29
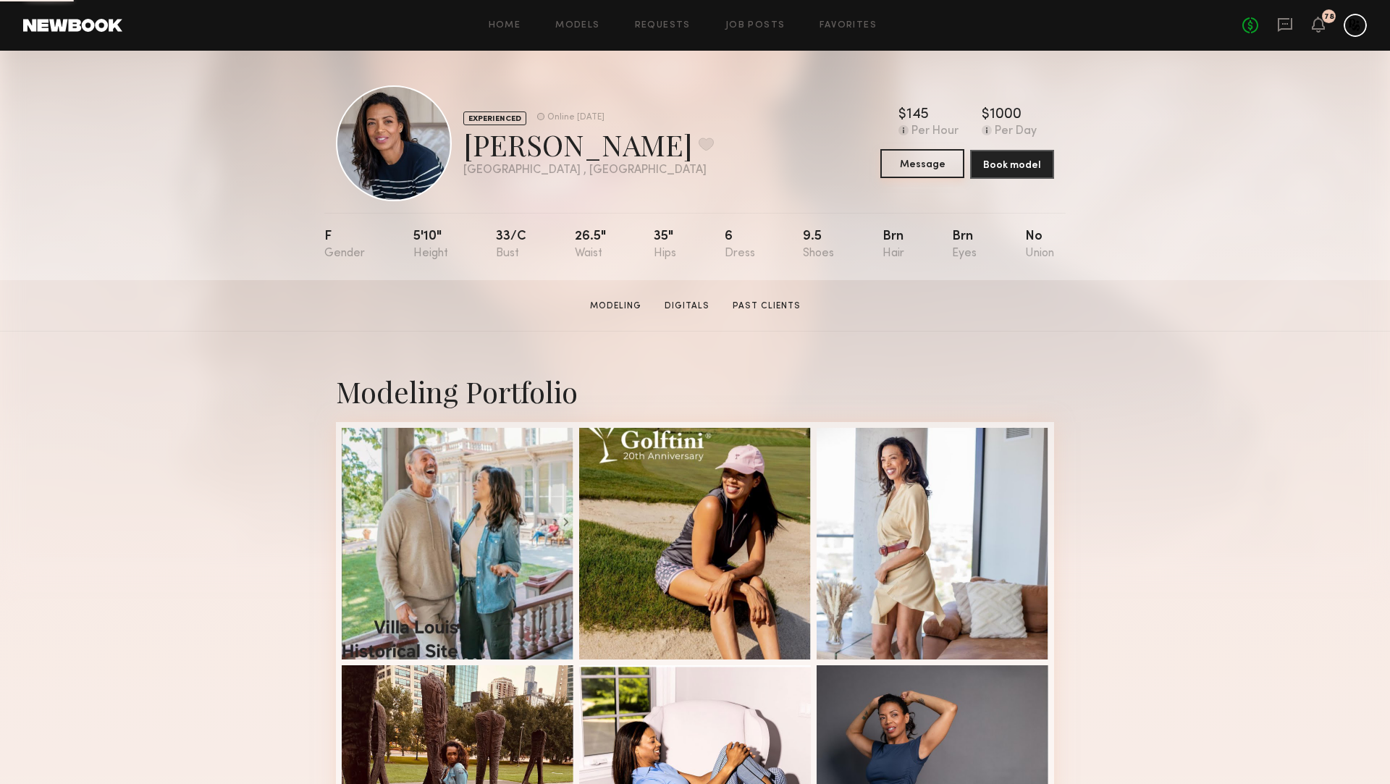
click at [922, 168] on button "Message" at bounding box center [922, 163] width 84 height 29
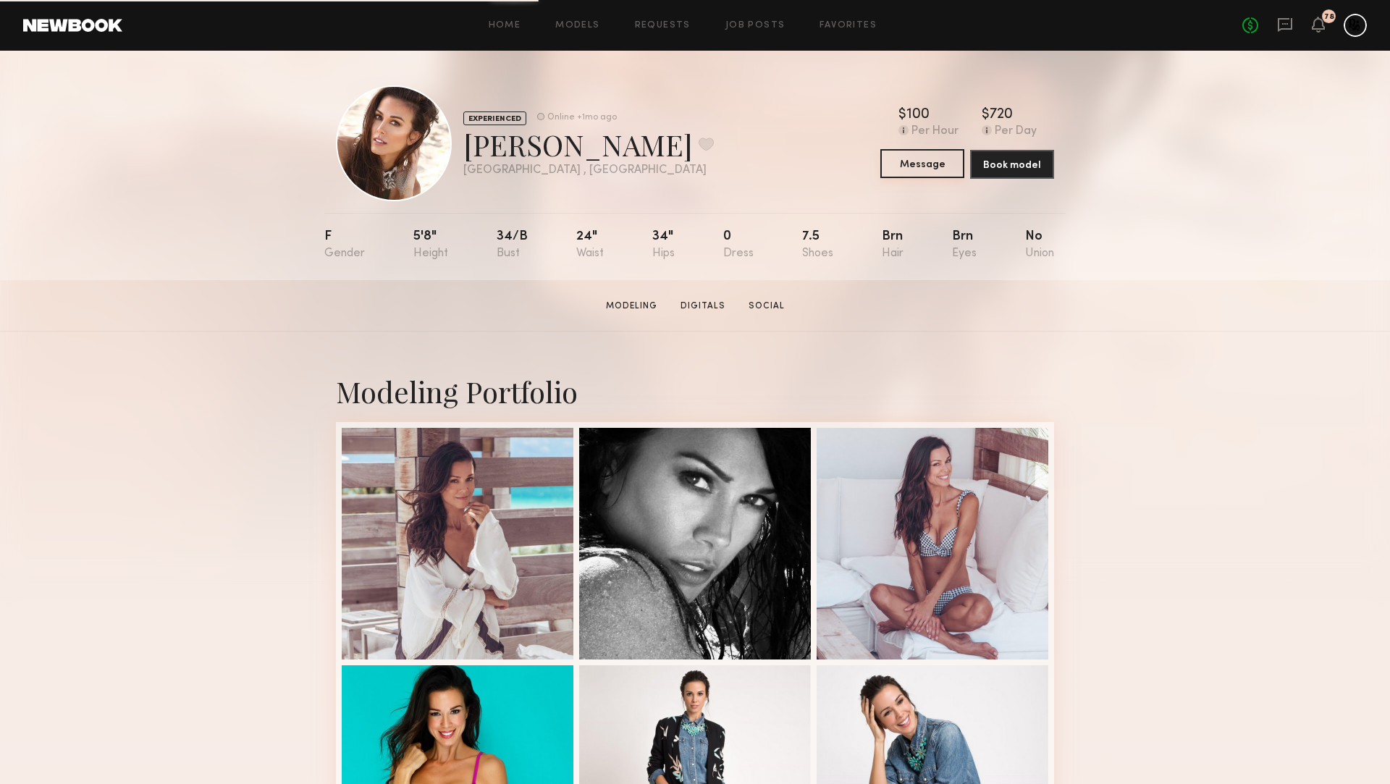
click at [928, 165] on button "Message" at bounding box center [922, 163] width 84 height 29
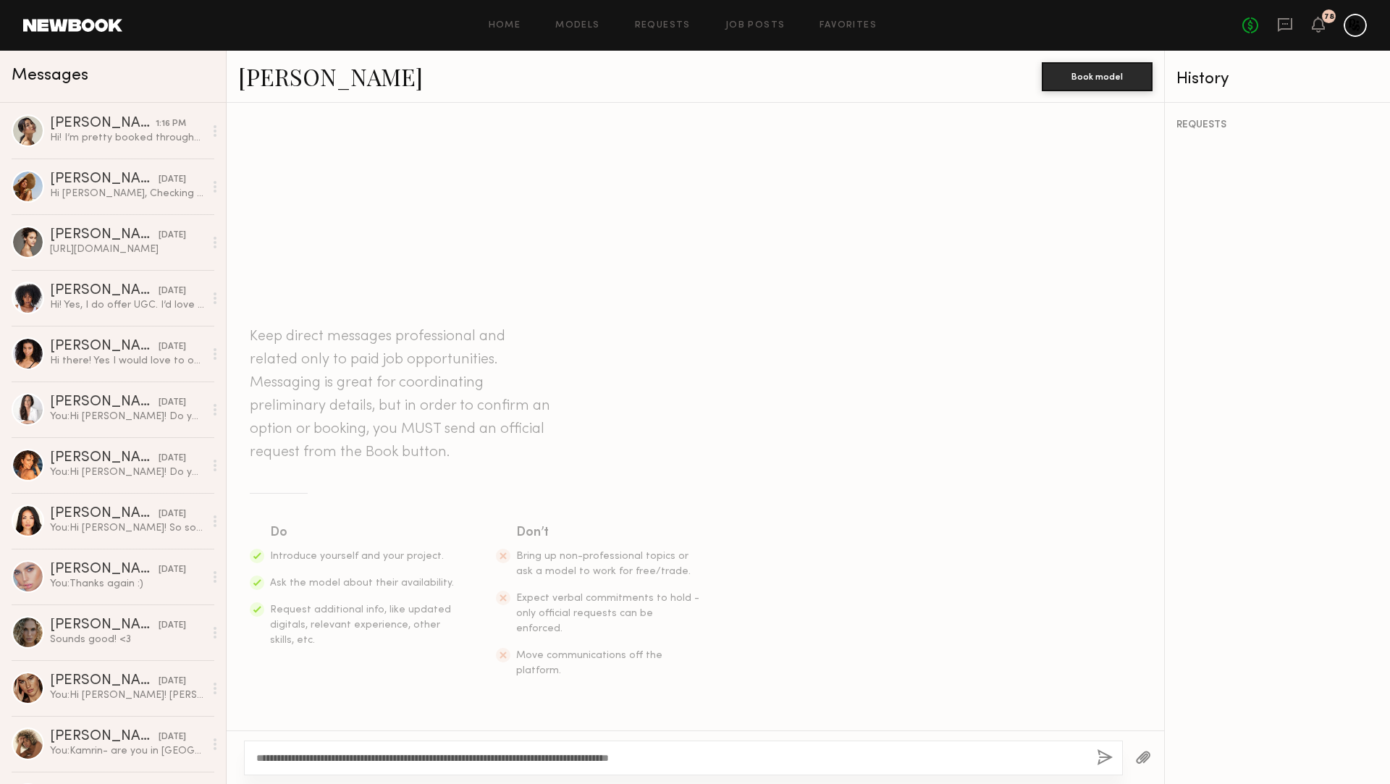
type textarea "**********"
click at [1108, 757] on button "button" at bounding box center [1105, 758] width 16 height 18
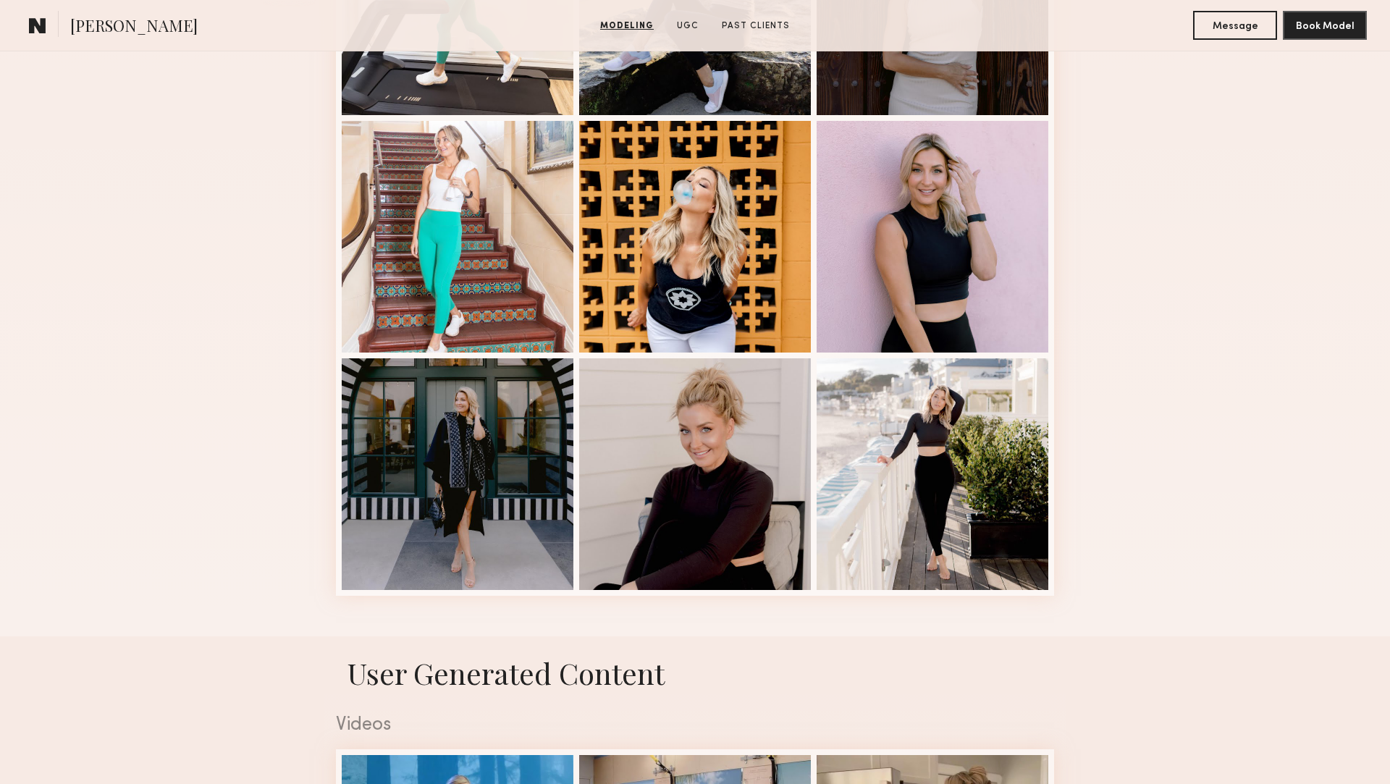
scroll to position [1306, 0]
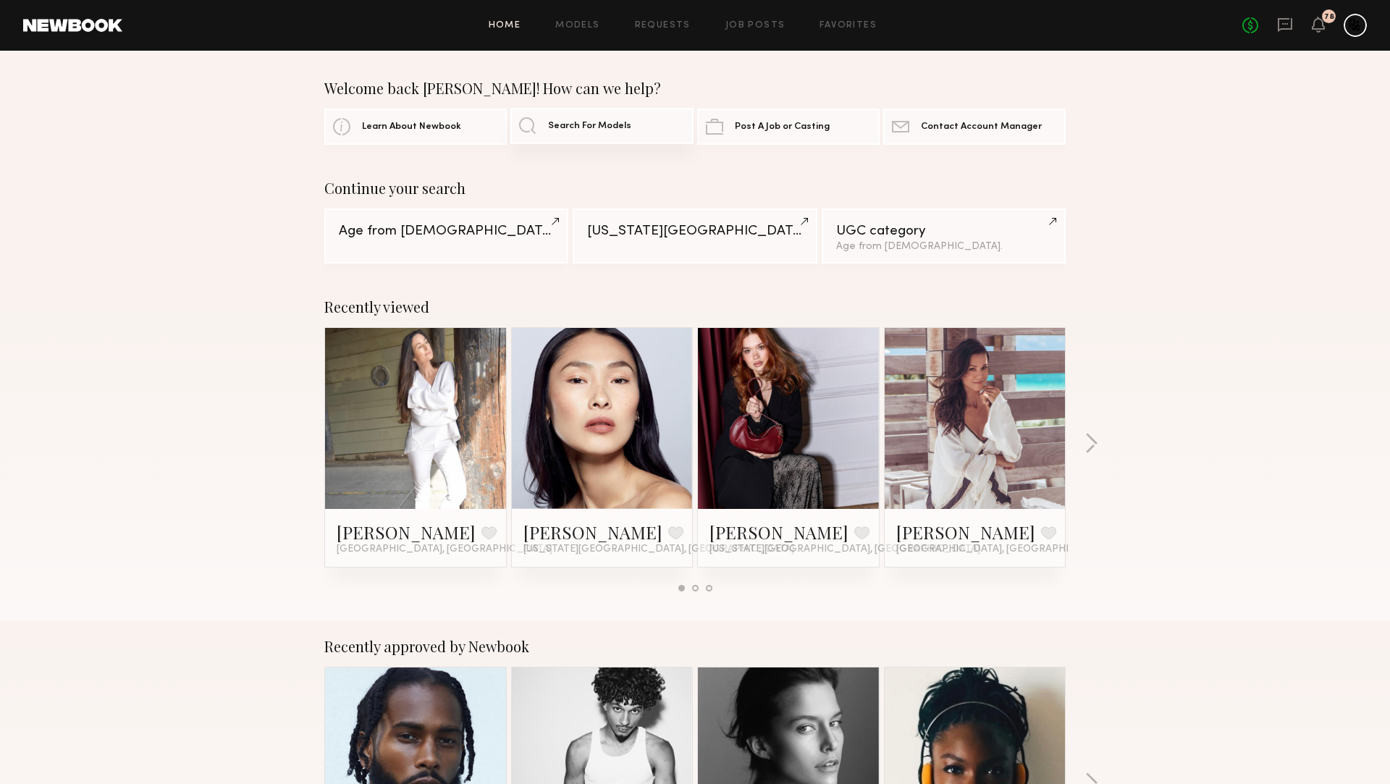
click at [578, 128] on span "Search For Models" at bounding box center [589, 126] width 83 height 9
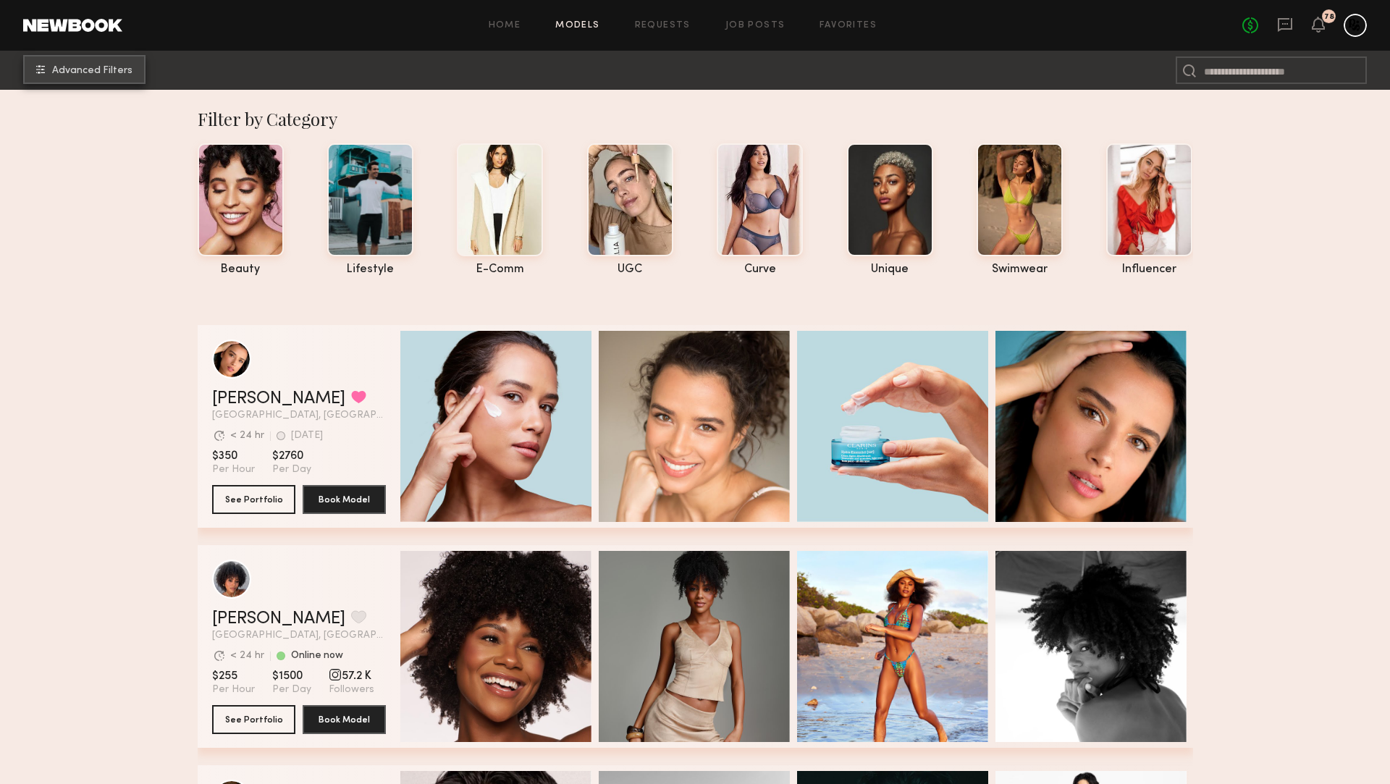
click at [85, 82] on button "Advanced Filters" at bounding box center [84, 69] width 122 height 29
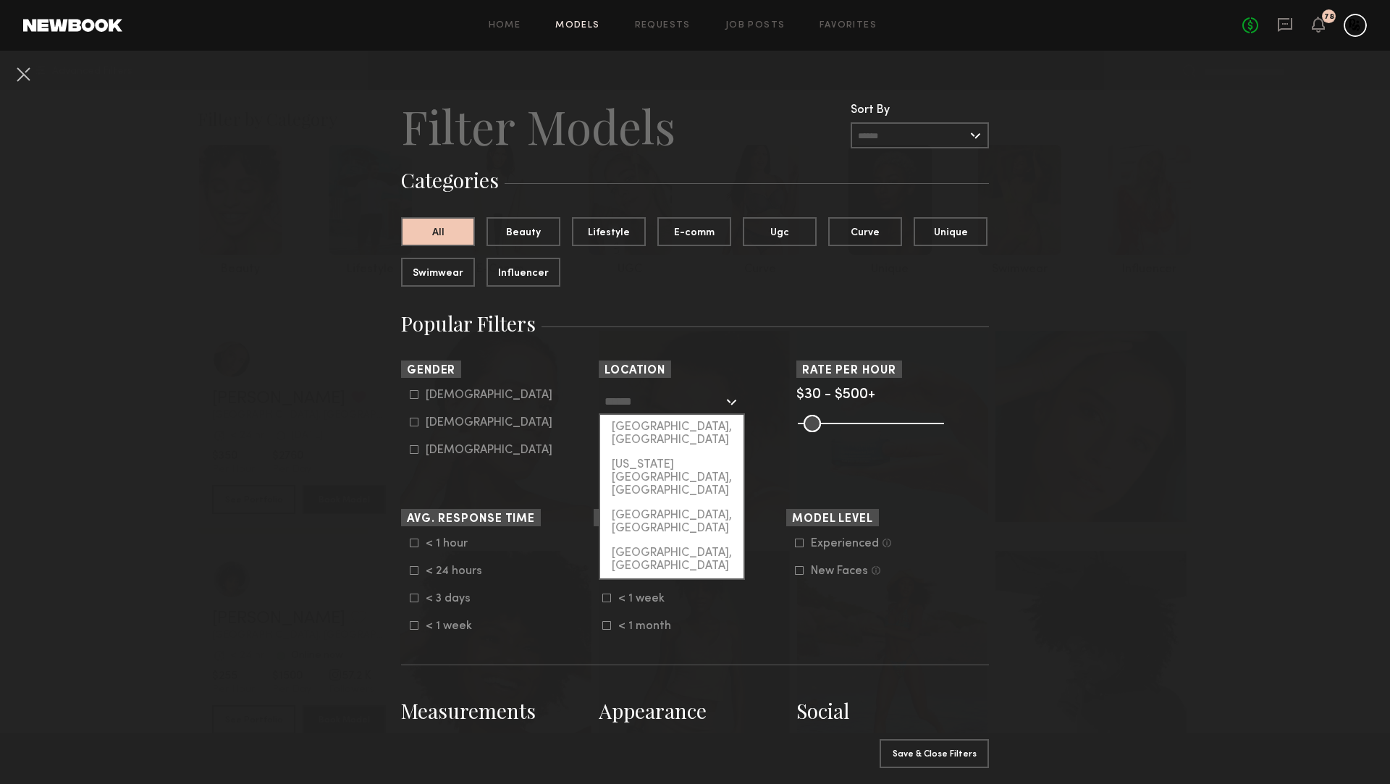
click at [652, 410] on input "text" at bounding box center [664, 401] width 119 height 25
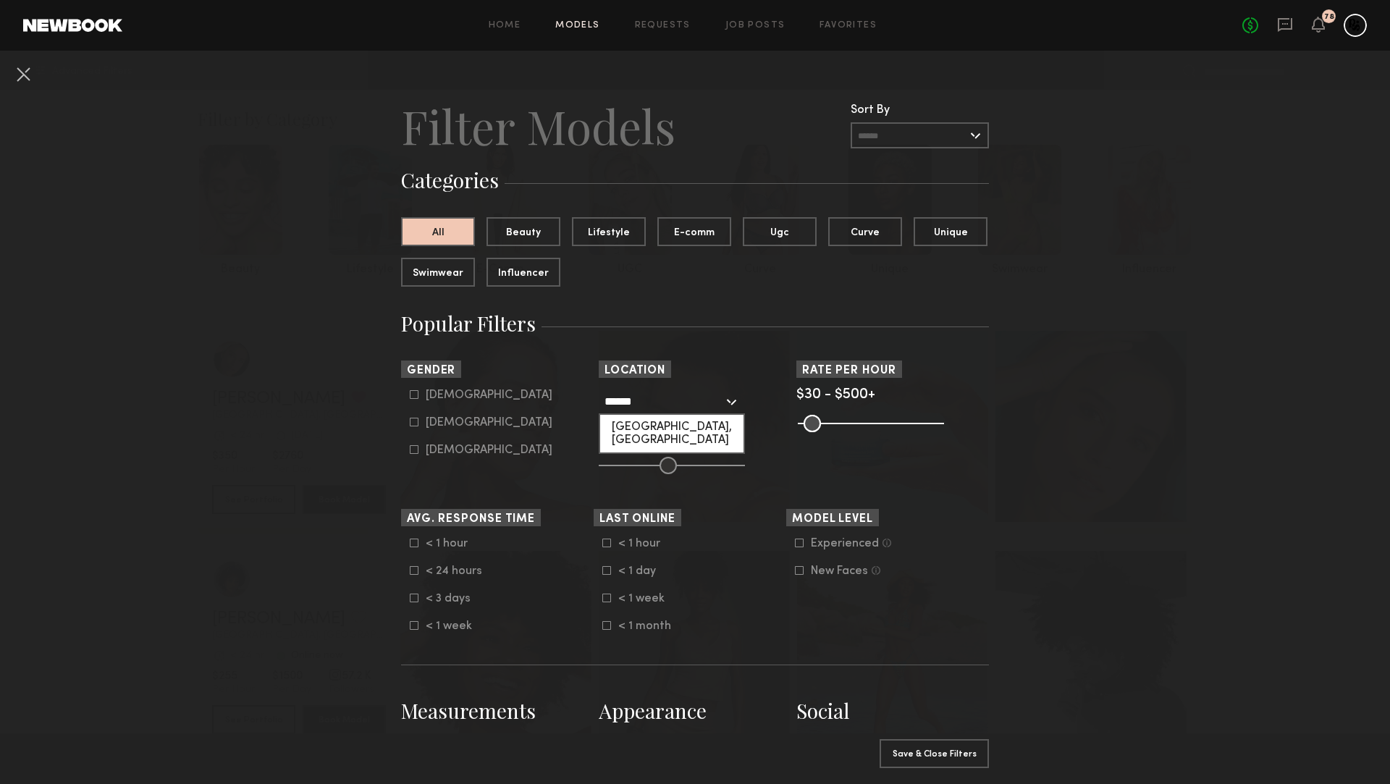
click at [679, 433] on div "[GEOGRAPHIC_DATA], [GEOGRAPHIC_DATA]" at bounding box center [671, 434] width 143 height 38
type input "**********"
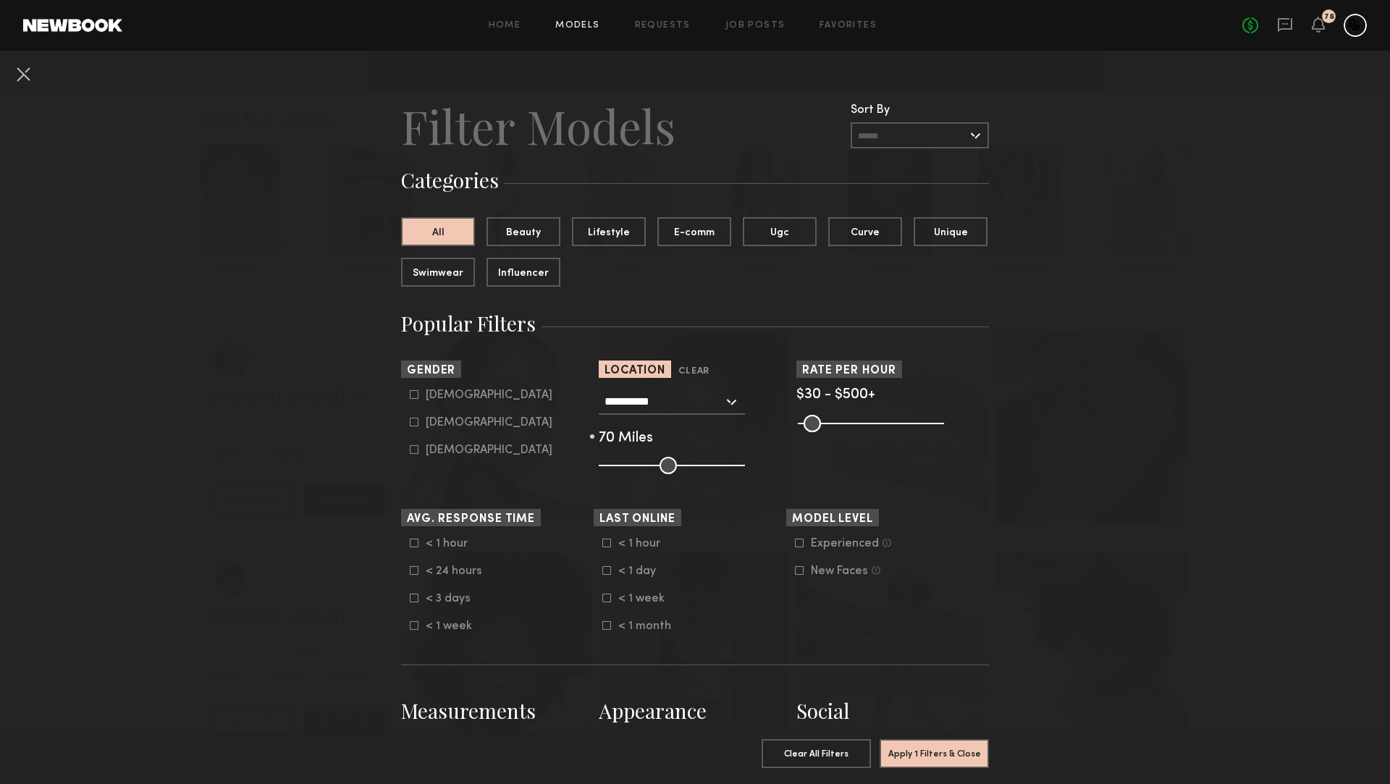
drag, startPoint x: 664, startPoint y: 460, endPoint x: 734, endPoint y: 479, distance: 72.9
type input "***"
click at [734, 474] on input "range" at bounding box center [672, 465] width 146 height 17
click at [911, 749] on button "Apply 1 Filters & Close" at bounding box center [934, 753] width 109 height 29
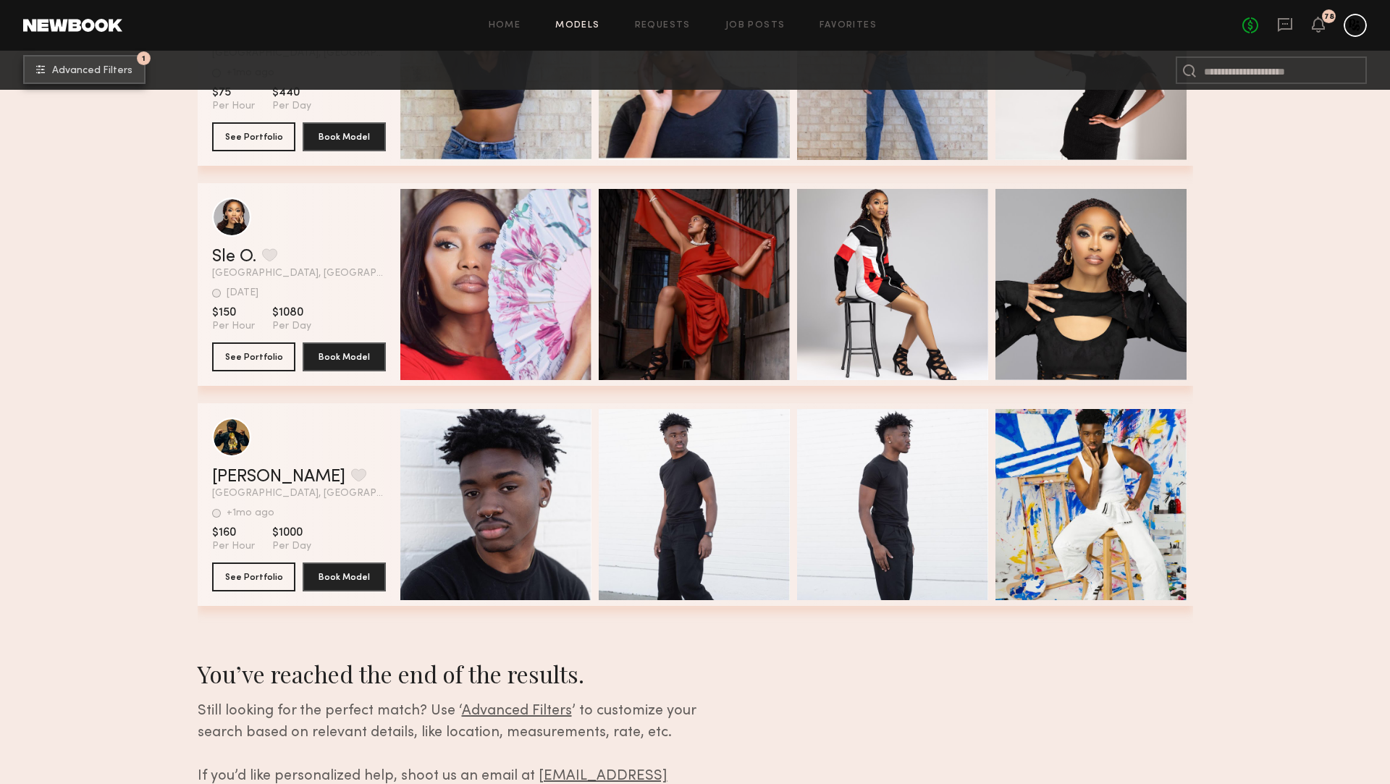
scroll to position [16511, 0]
